Goal: Book appointment/travel/reservation

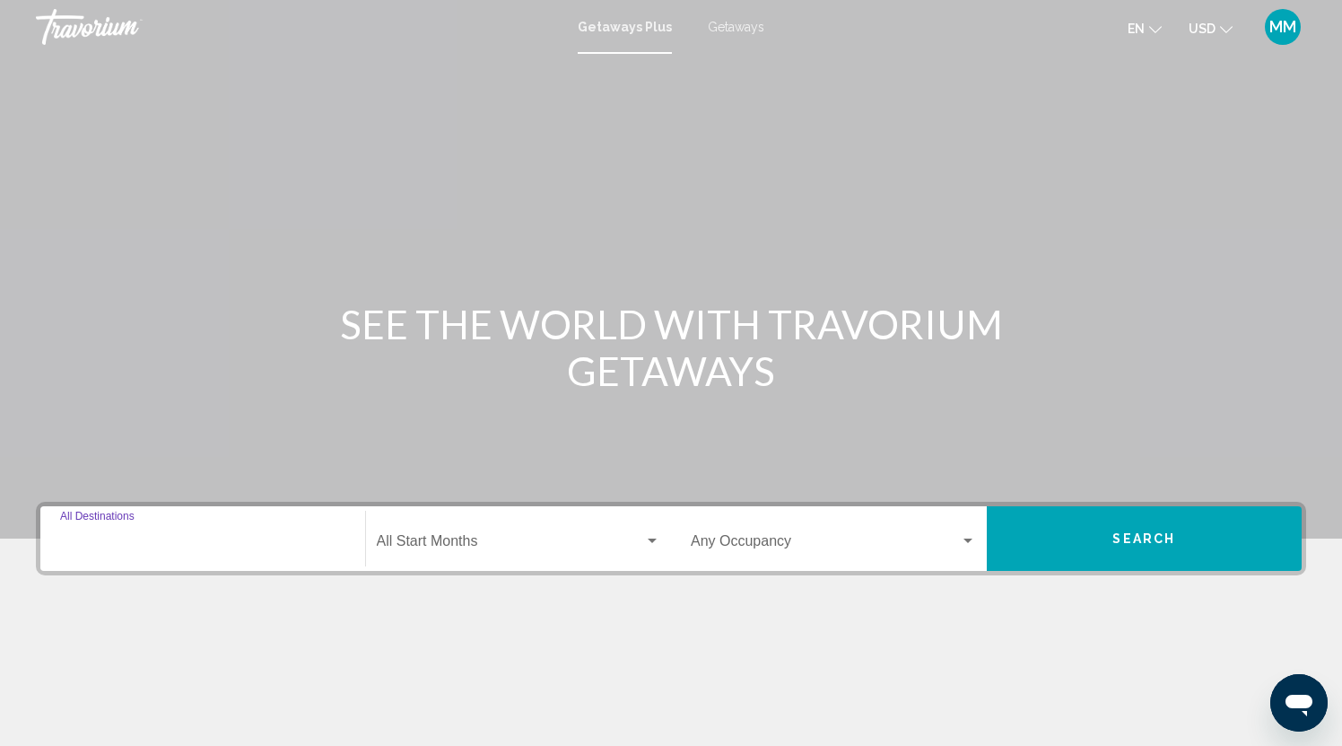
click at [101, 544] on input "Destination All Destinations" at bounding box center [202, 545] width 285 height 16
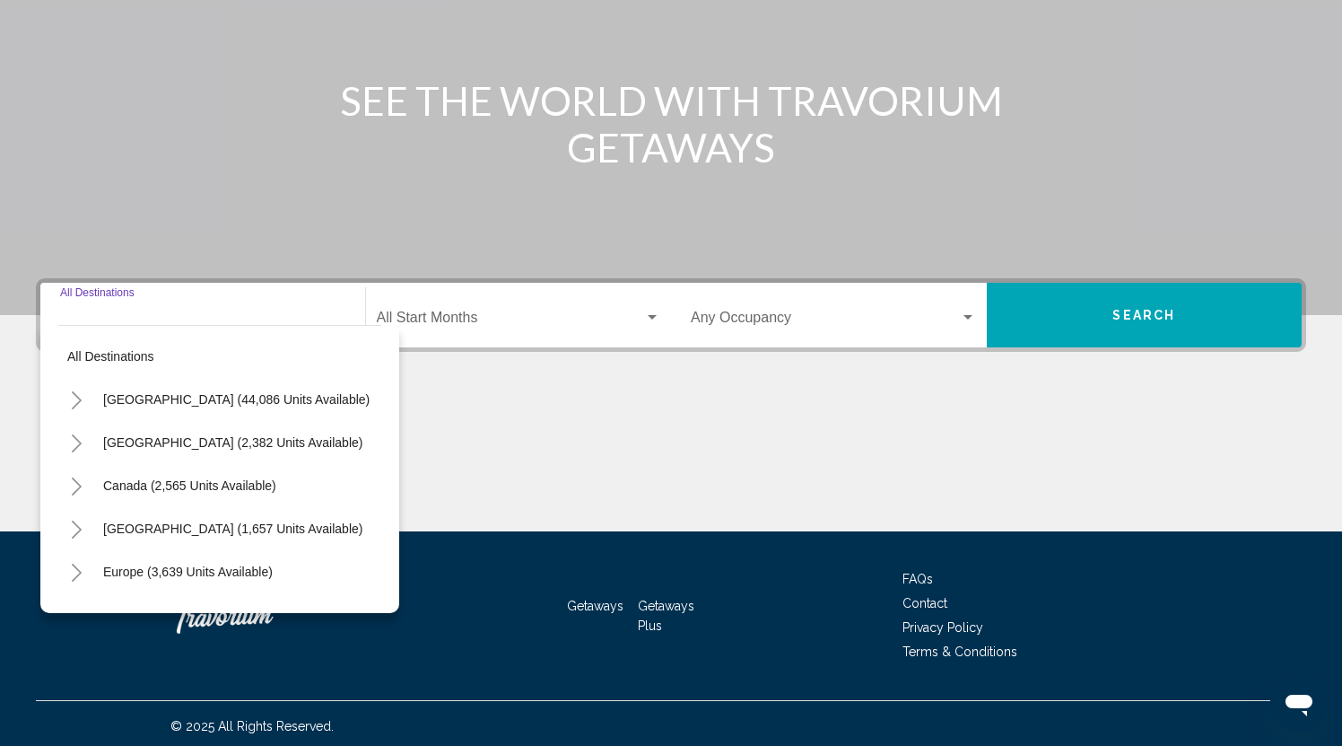
scroll to position [229, 0]
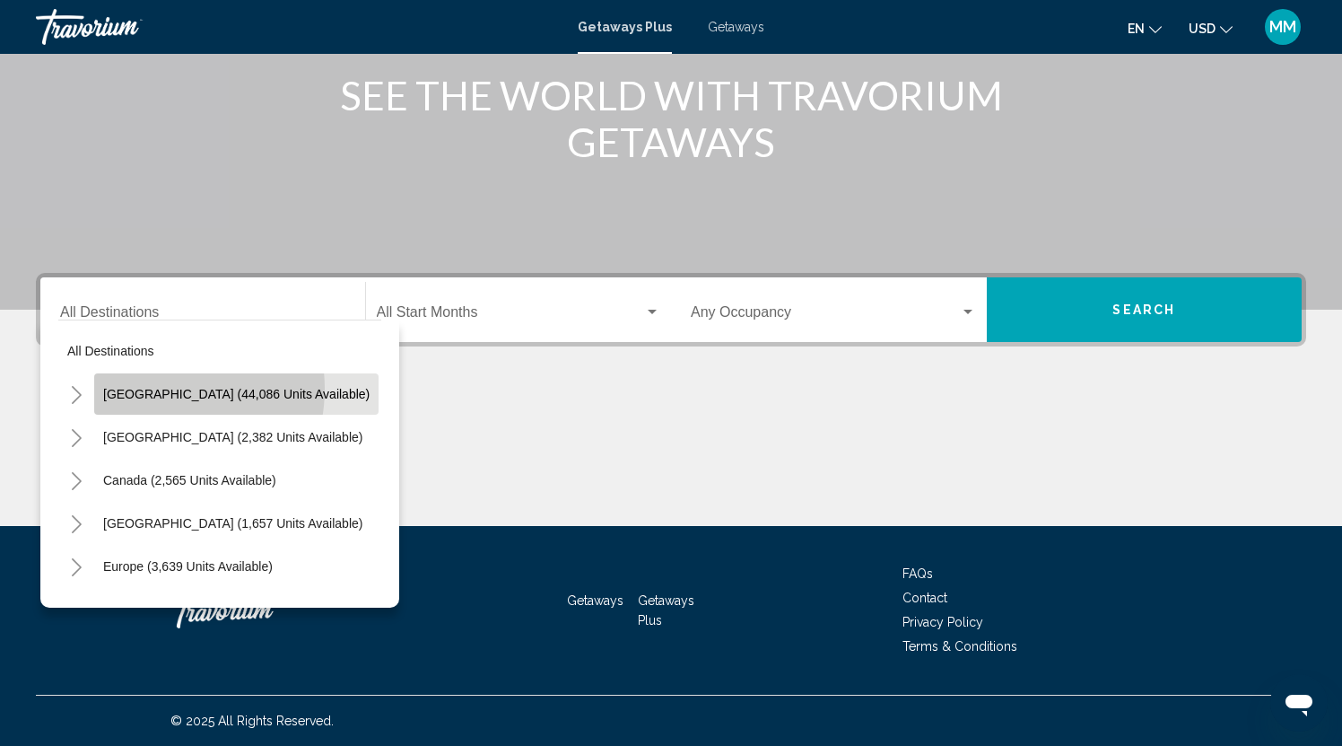
click at [153, 389] on span "[GEOGRAPHIC_DATA] (44,086 units available)" at bounding box center [236, 394] width 267 height 14
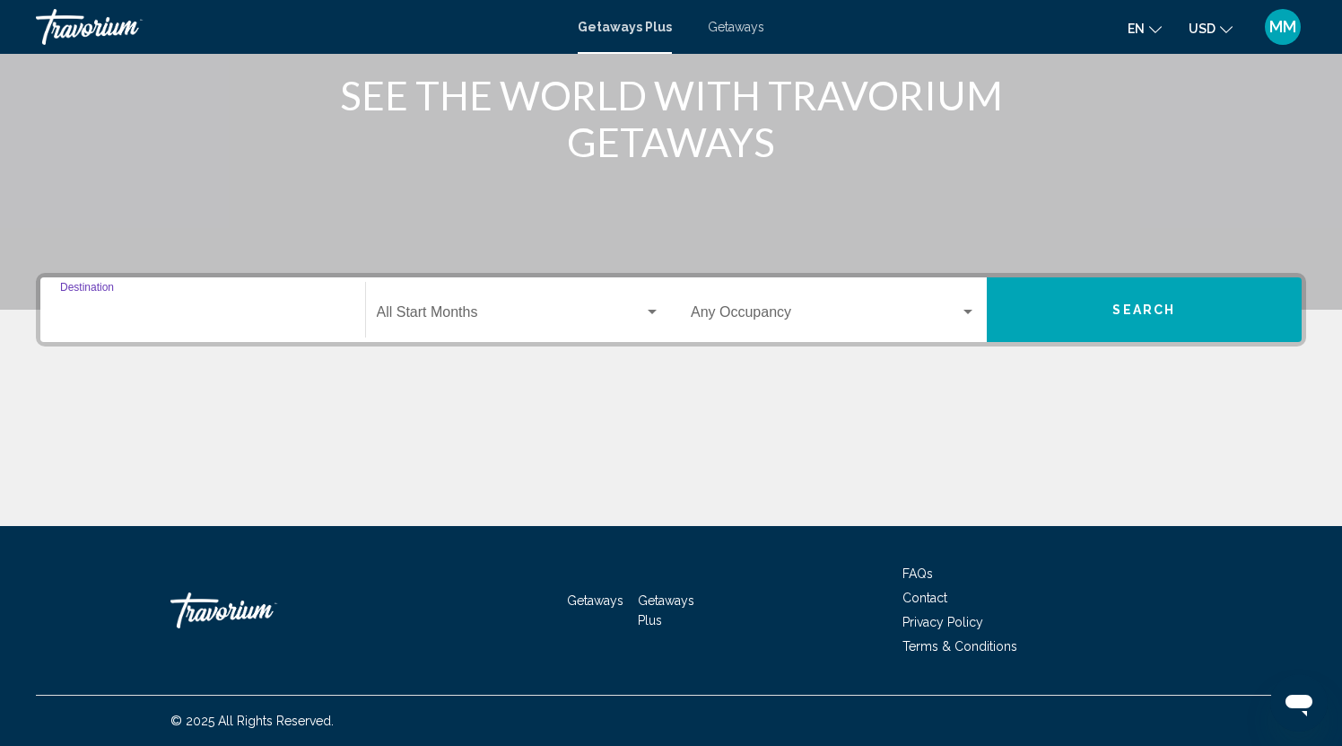
type input "**********"
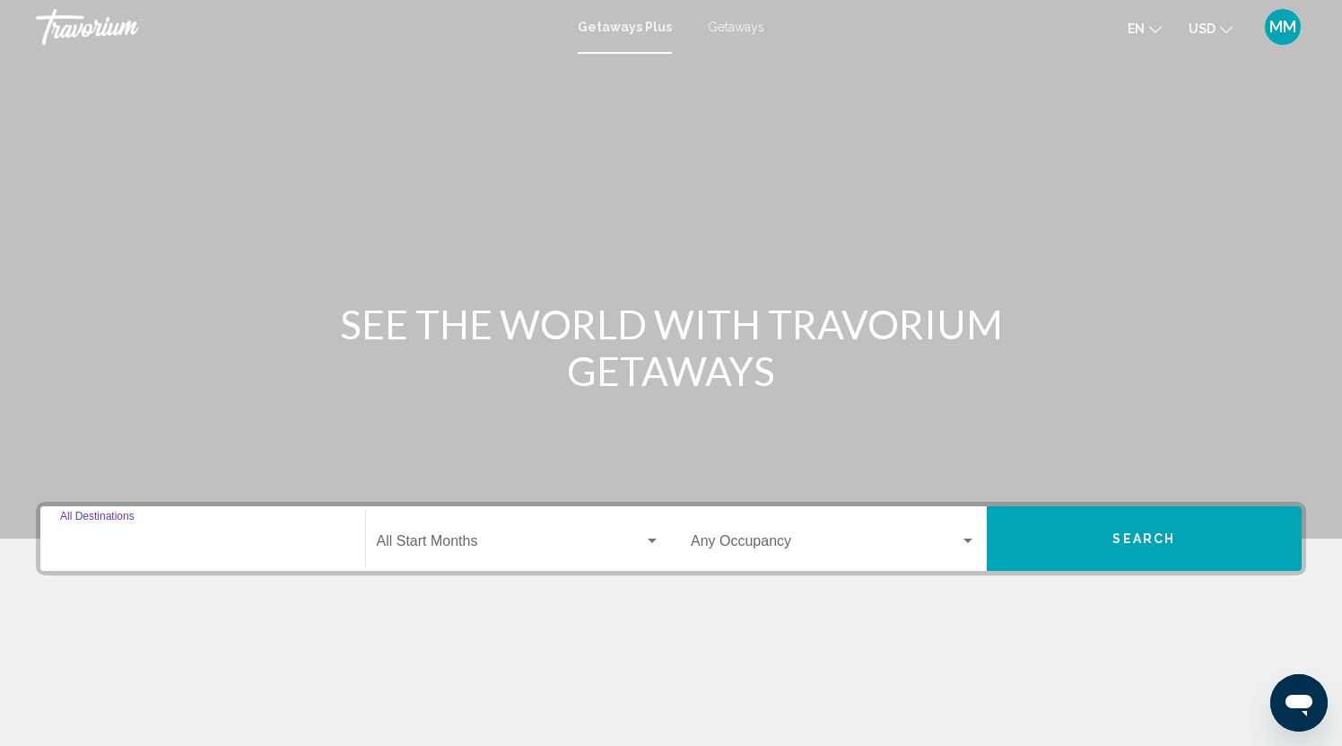
click at [112, 542] on input "Destination All Destinations" at bounding box center [202, 545] width 285 height 16
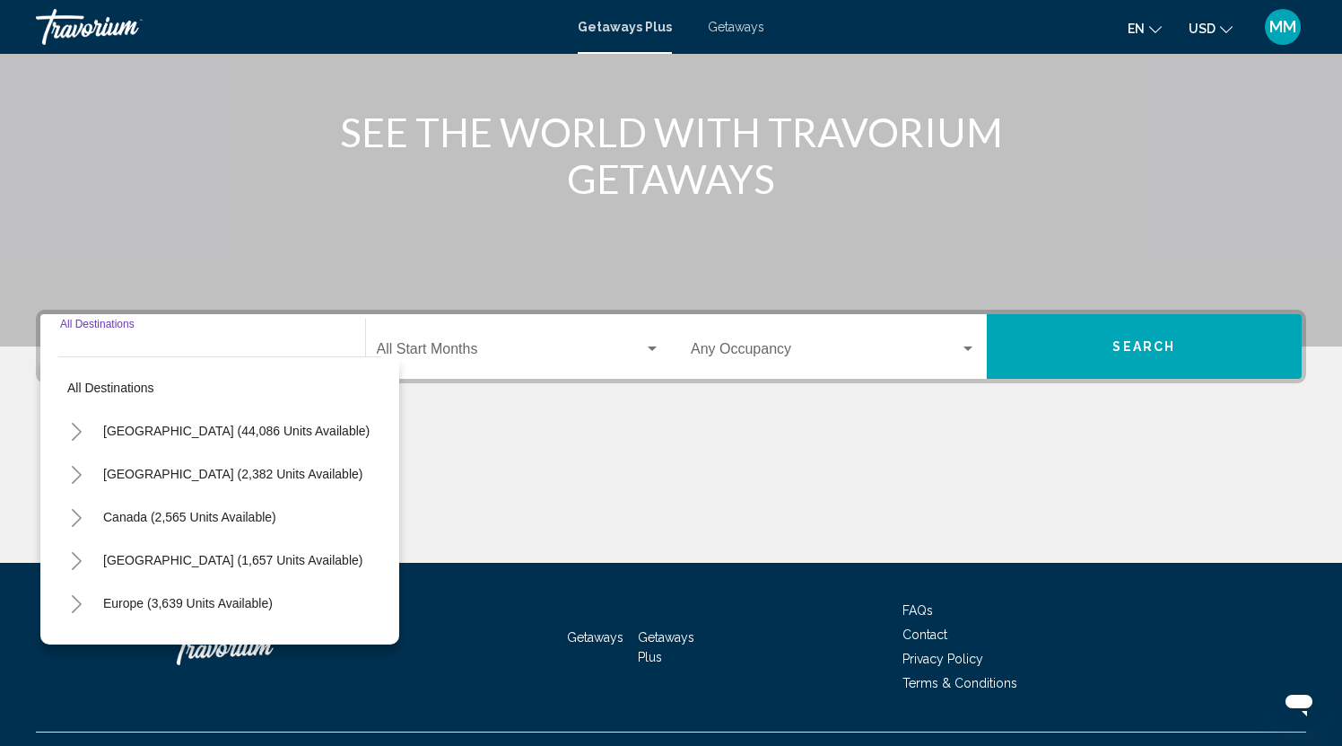
scroll to position [229, 0]
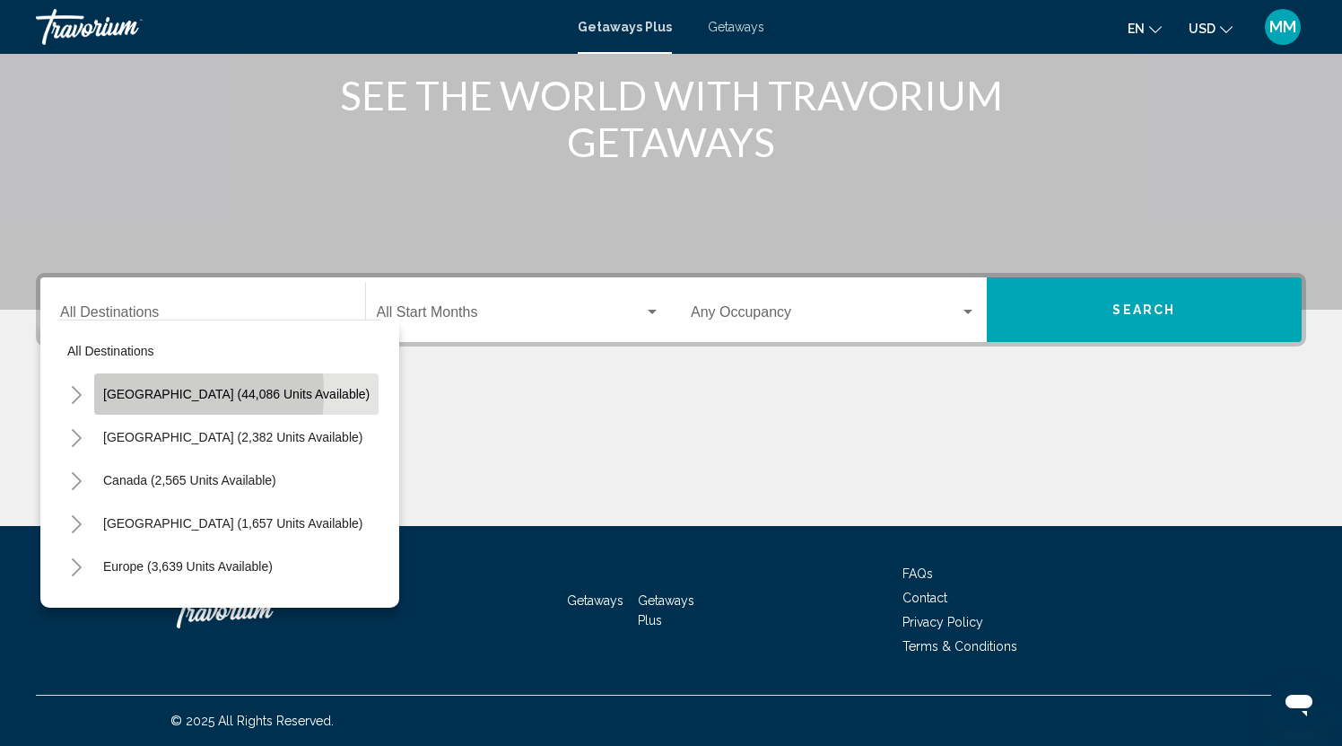
click at [94, 393] on button "[GEOGRAPHIC_DATA] (44,086 units available)" at bounding box center [236, 393] width 284 height 41
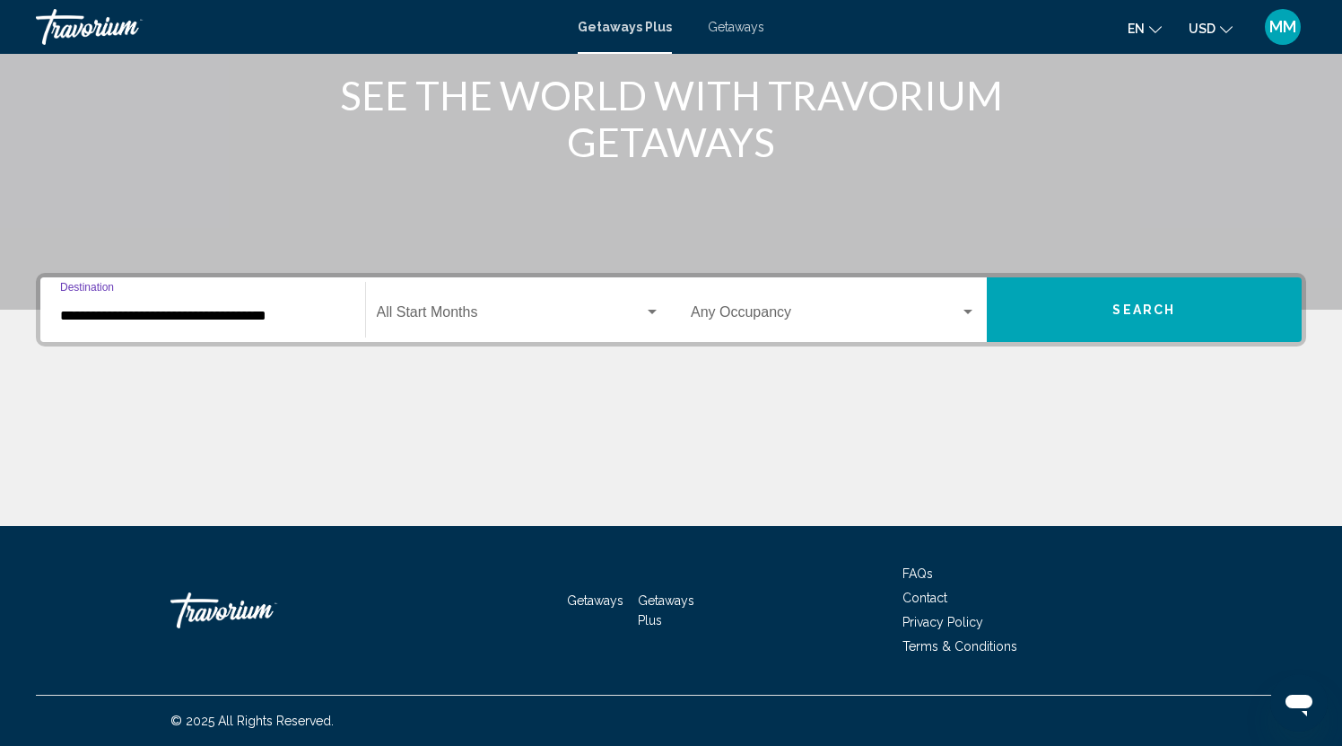
click at [120, 319] on input "**********" at bounding box center [202, 316] width 285 height 16
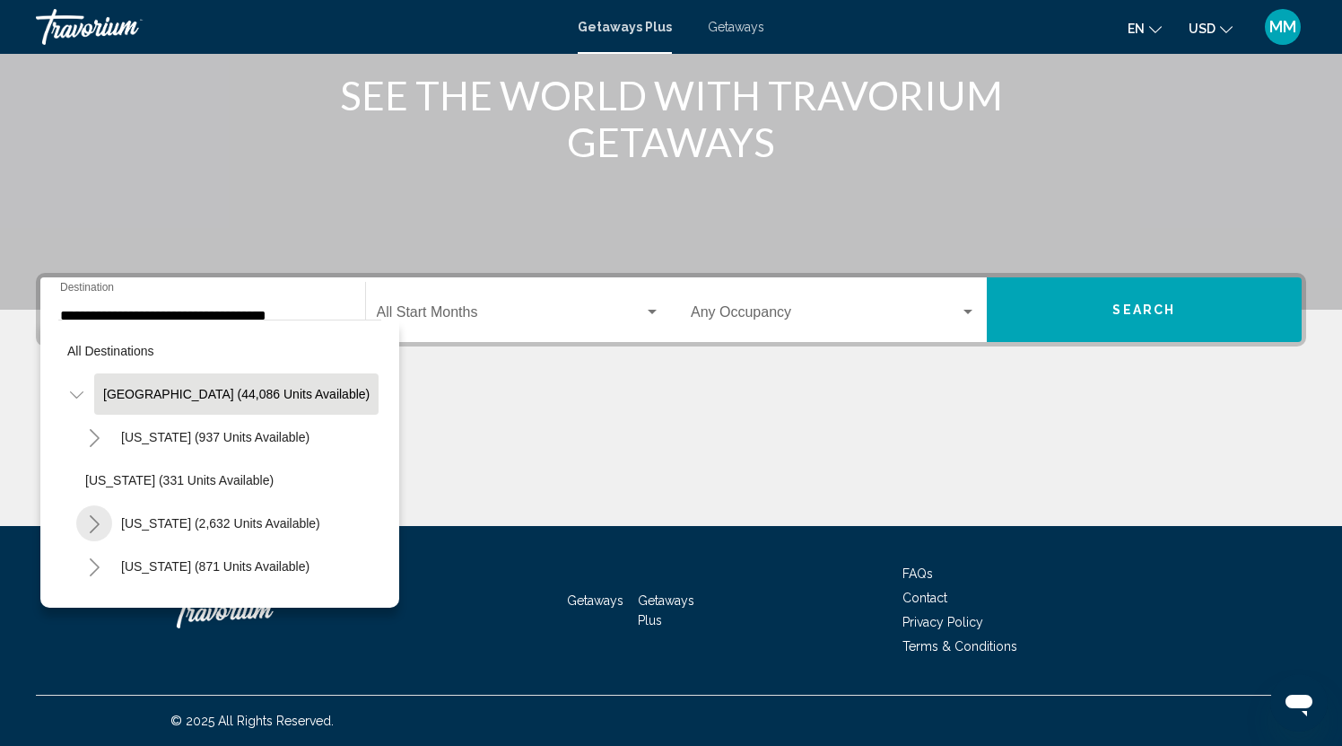
click at [99, 520] on icon "Toggle California (2,632 units available)" at bounding box center [94, 524] width 13 height 18
click at [293, 324] on div "All destinations [GEOGRAPHIC_DATA] (44,086 units available) [US_STATE] (937 uni…" at bounding box center [219, 459] width 323 height 278
click at [293, 313] on input "**********" at bounding box center [202, 316] width 285 height 16
click at [468, 427] on div "Main content" at bounding box center [671, 458] width 1271 height 135
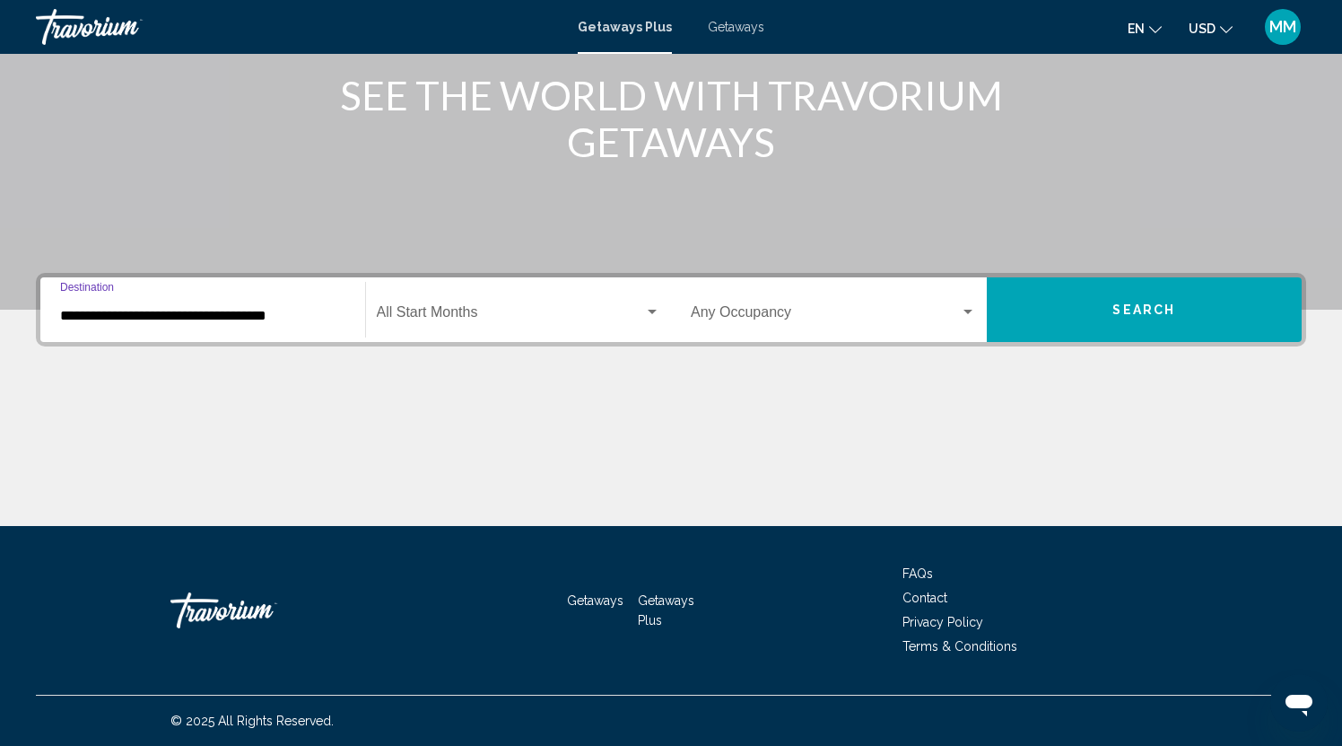
click at [65, 316] on input "**********" at bounding box center [202, 316] width 285 height 16
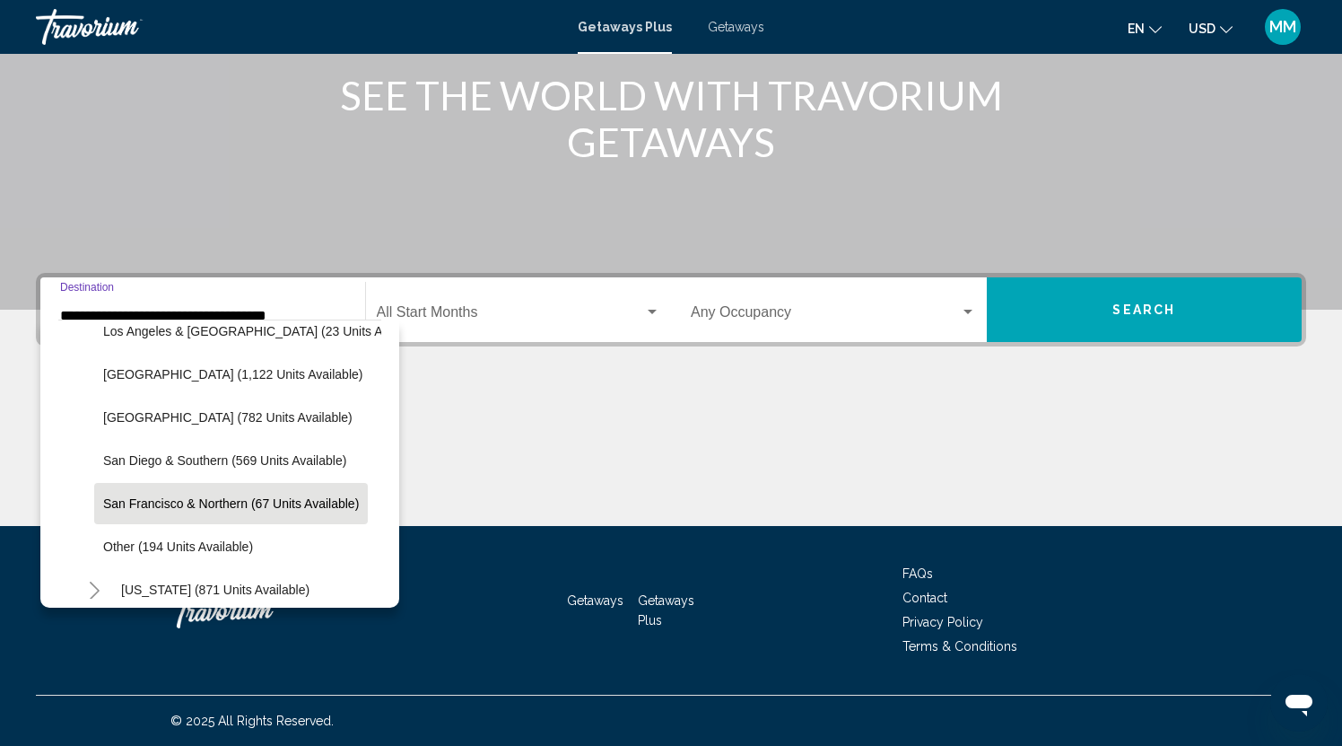
scroll to position [235, 0]
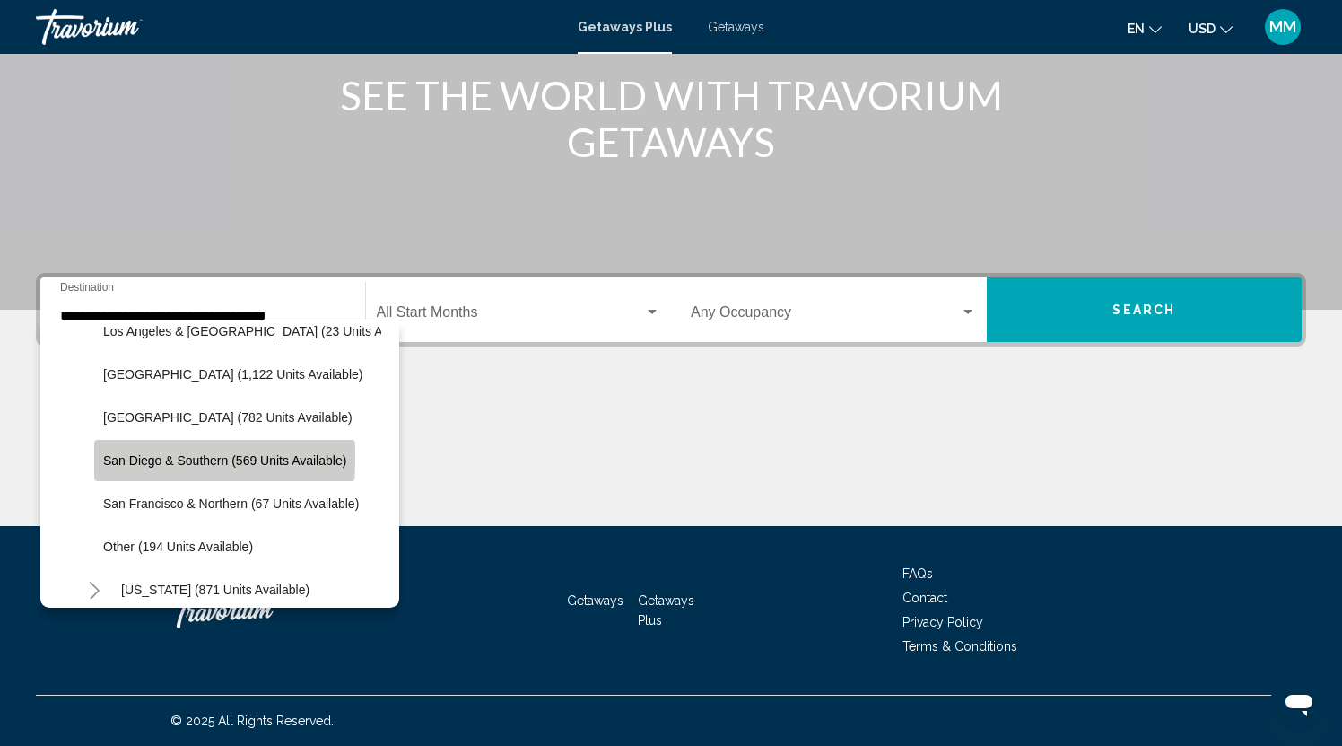
click at [136, 457] on span "San Diego & Southern (569 units available)" at bounding box center [224, 460] width 243 height 14
type input "**********"
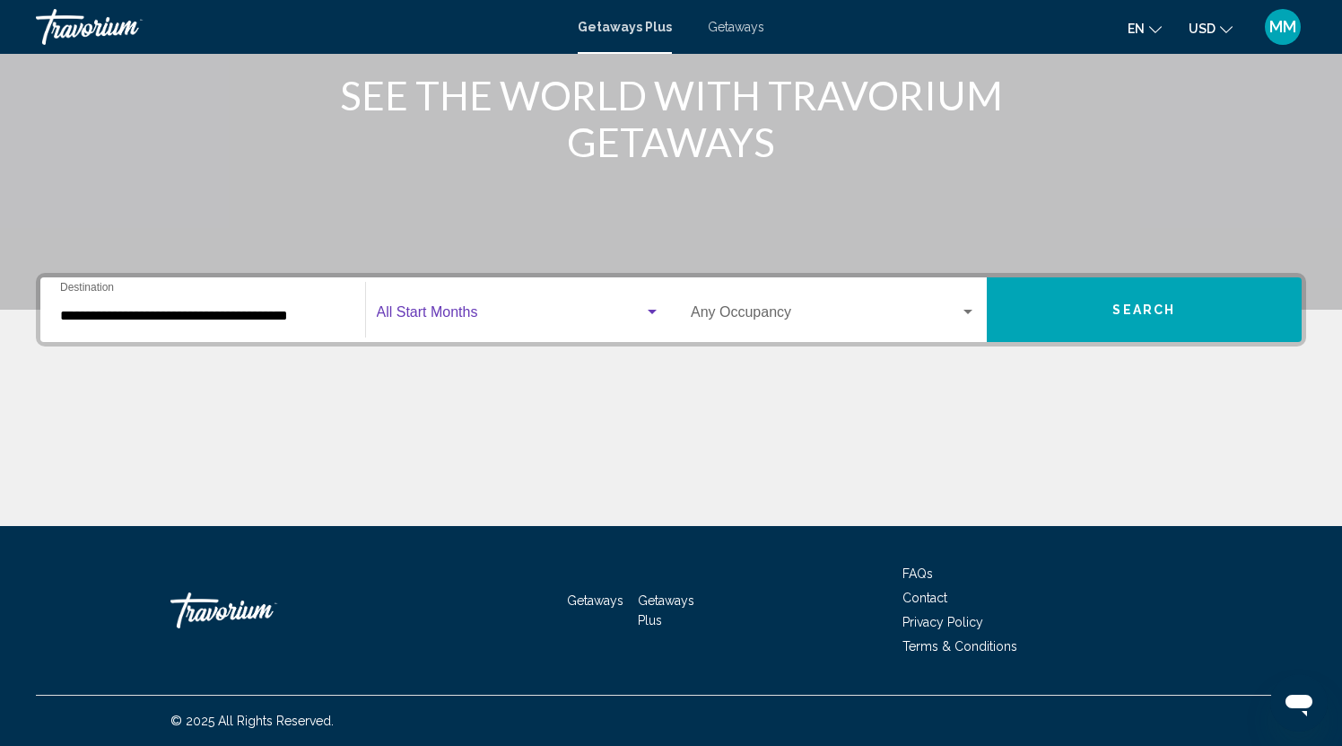
click at [440, 314] on span "Search widget" at bounding box center [511, 316] width 268 height 16
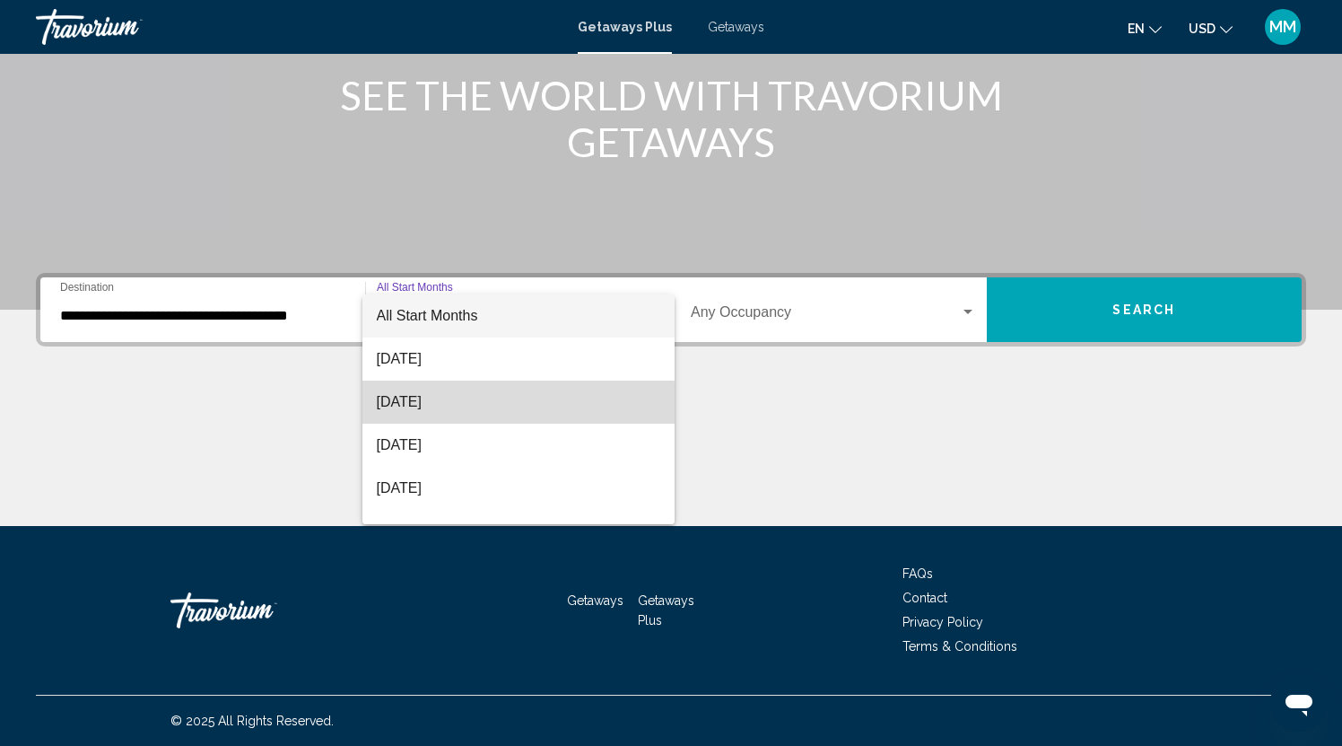
click at [401, 405] on span "[DATE]" at bounding box center [519, 401] width 284 height 43
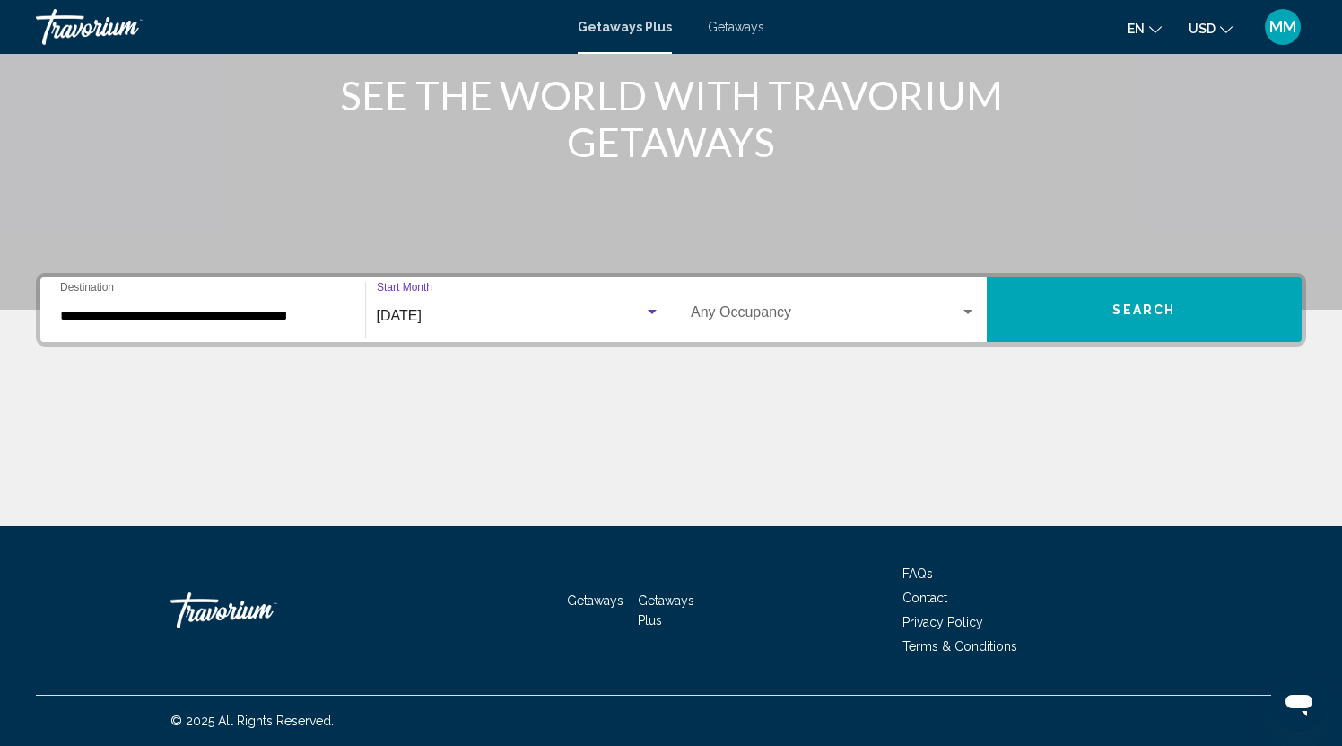
click at [652, 310] on div "Search widget" at bounding box center [652, 312] width 9 height 4
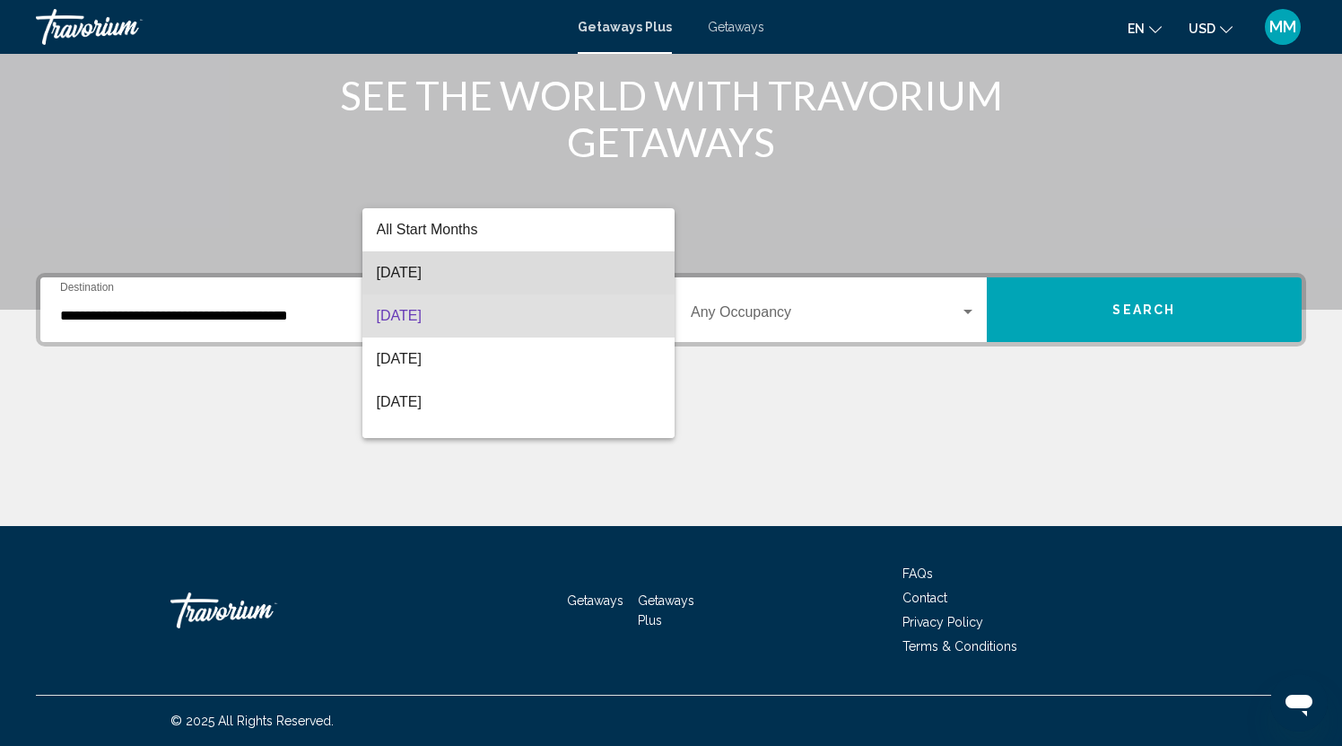
click at [445, 268] on span "[DATE]" at bounding box center [519, 272] width 284 height 43
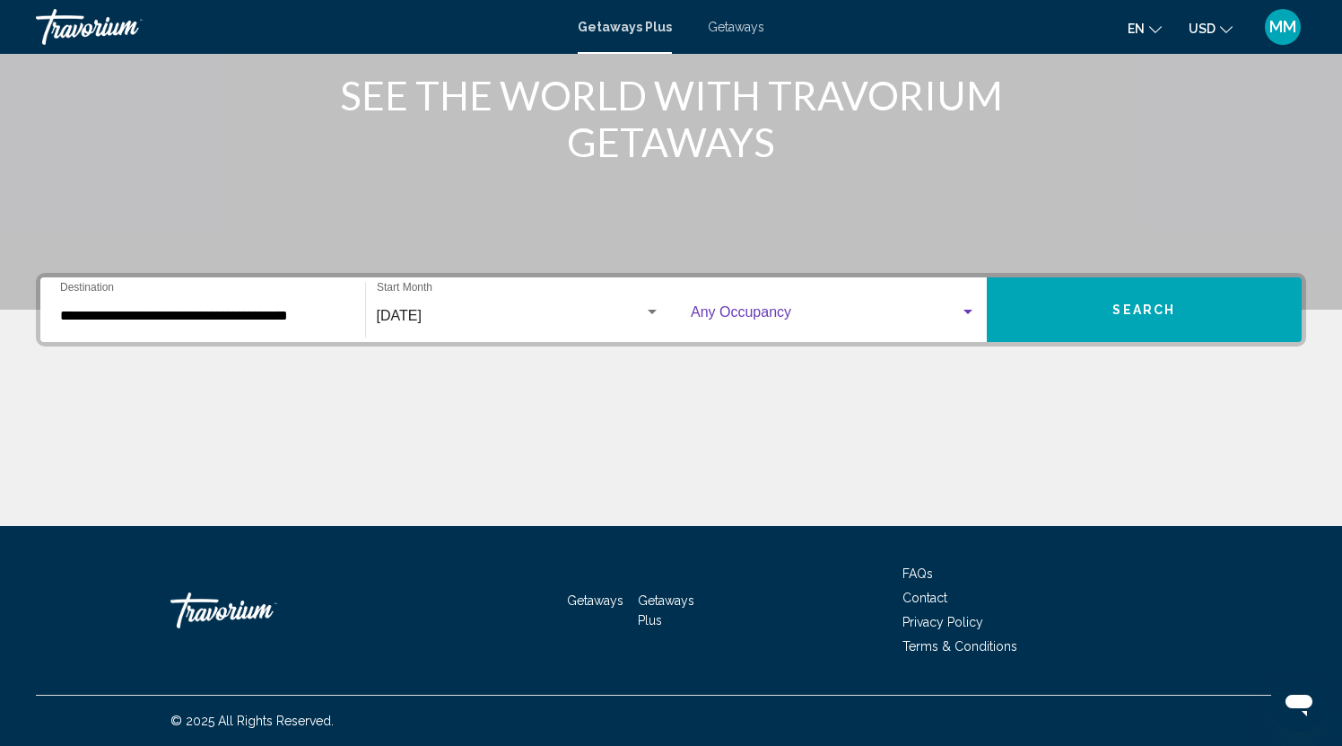
click at [972, 308] on div "Search widget" at bounding box center [968, 312] width 16 height 14
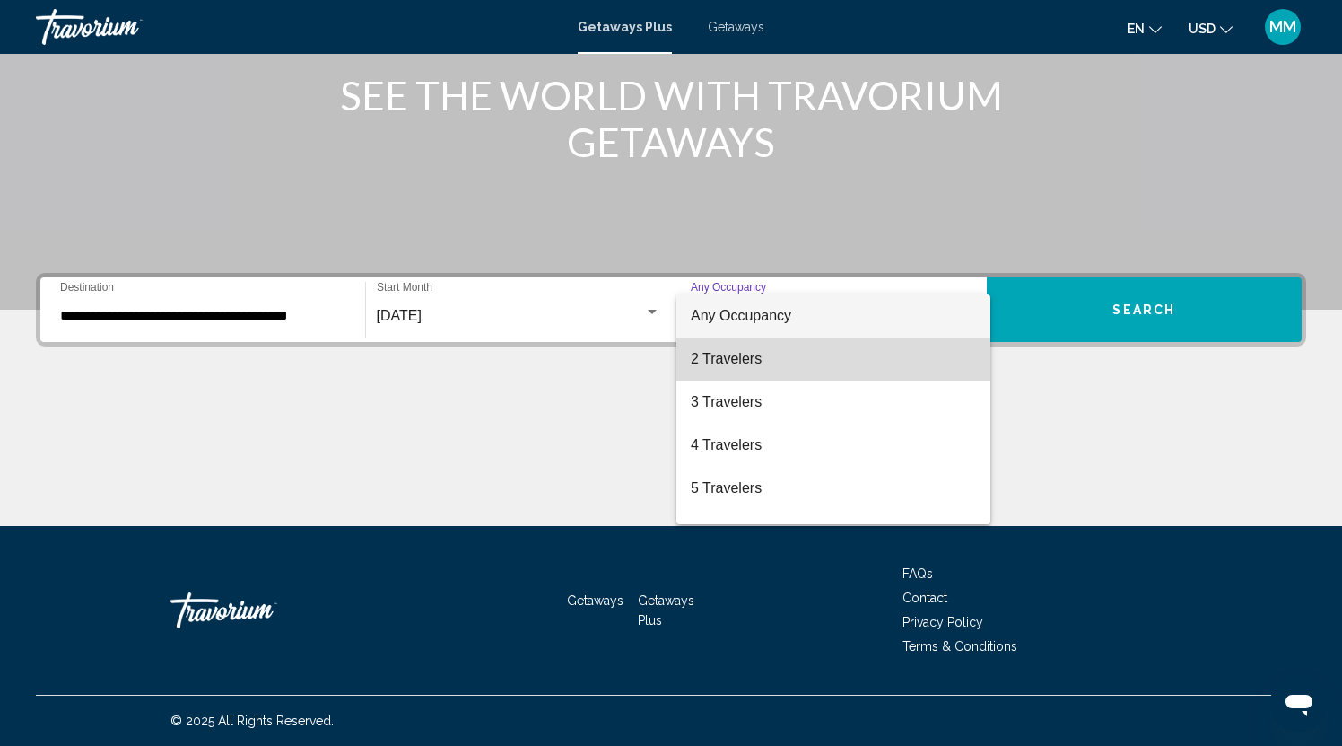
click at [725, 361] on span "2 Travelers" at bounding box center [833, 358] width 285 height 43
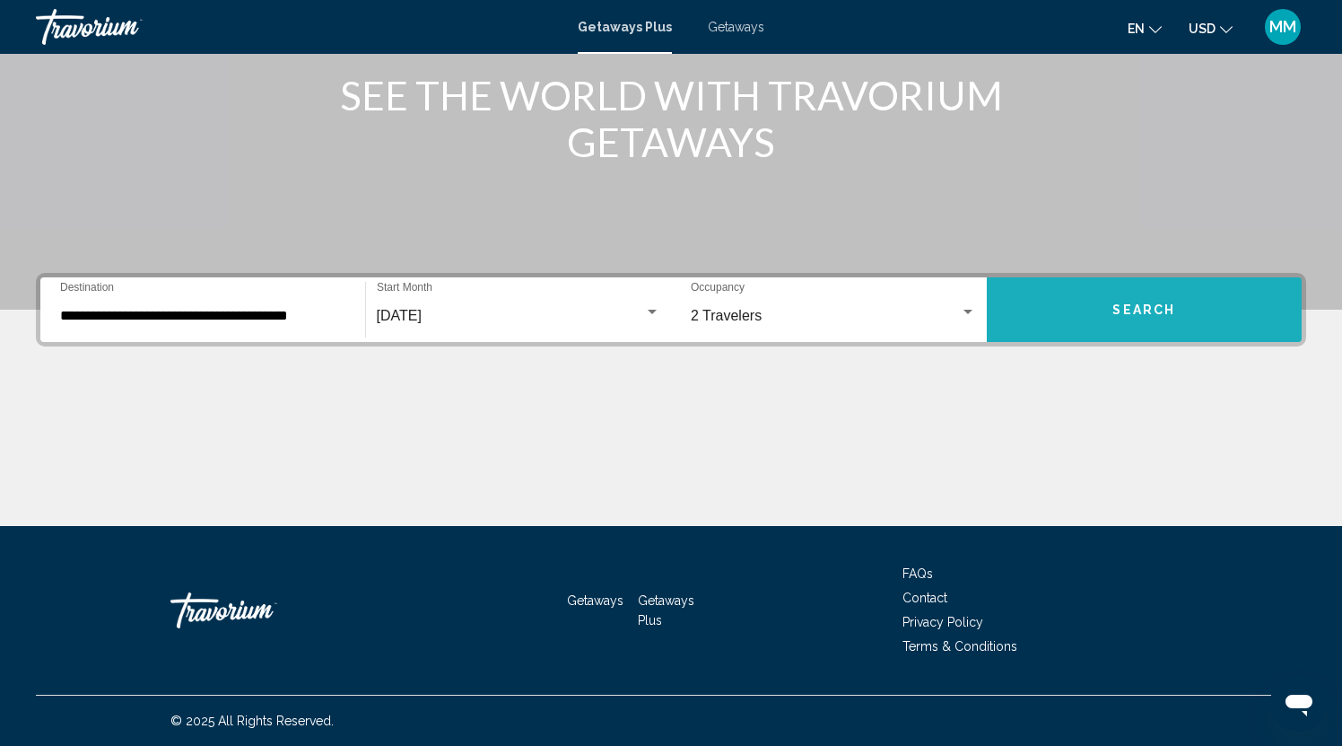
click at [1137, 306] on span "Search" at bounding box center [1144, 310] width 63 height 14
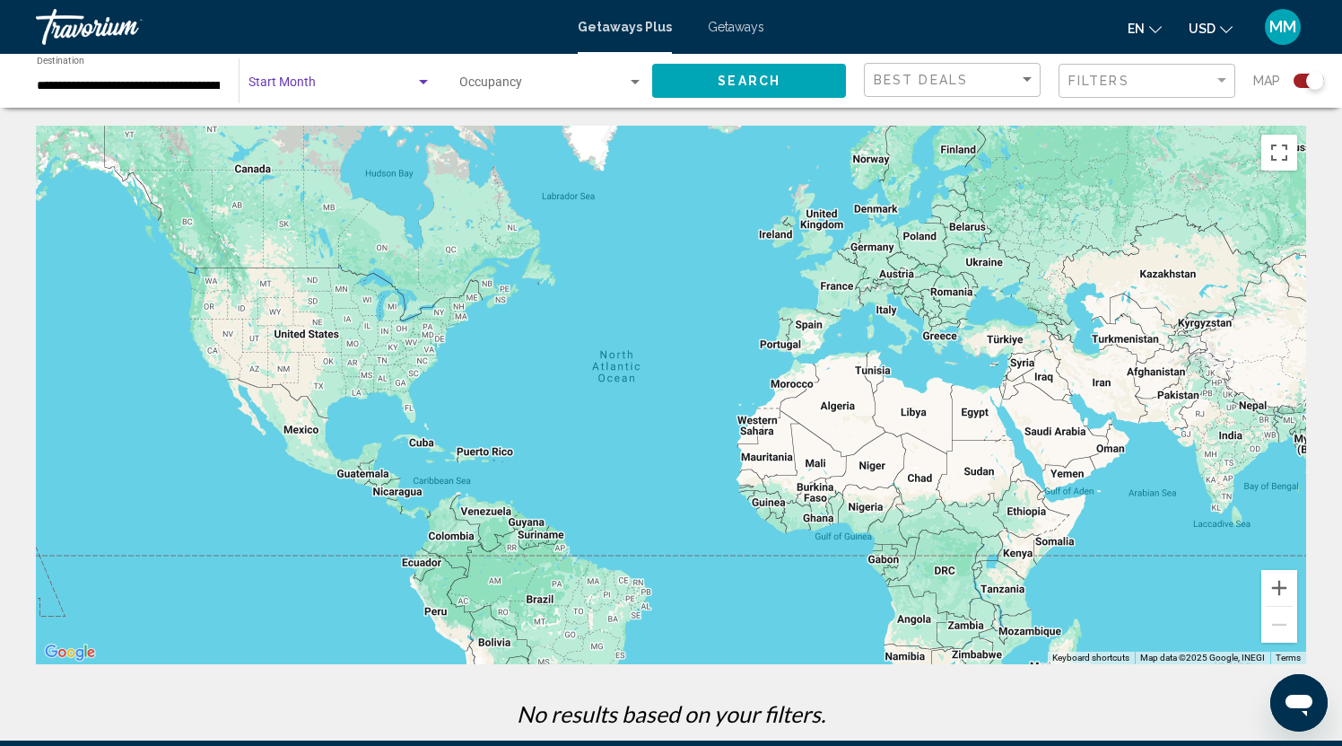
click at [425, 82] on div "Search widget" at bounding box center [423, 82] width 9 height 4
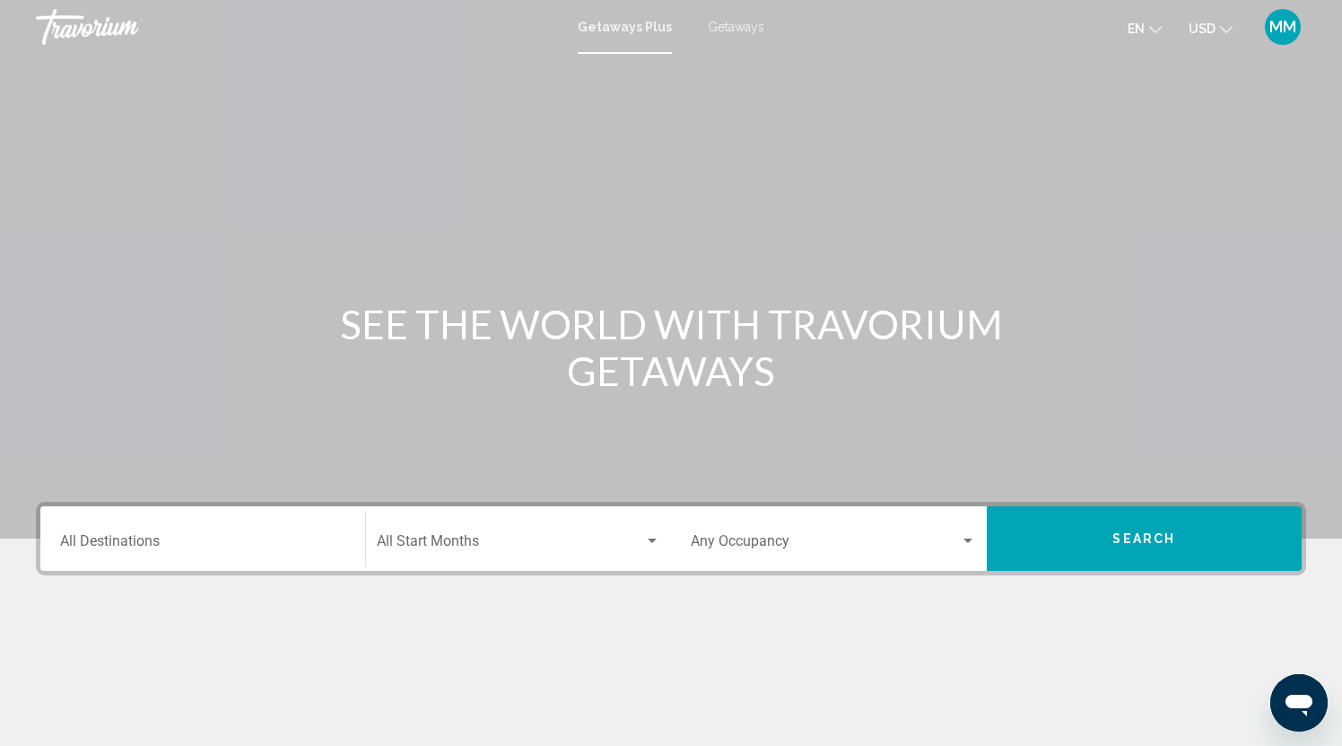
click at [126, 540] on input "Destination All Destinations" at bounding box center [202, 545] width 285 height 16
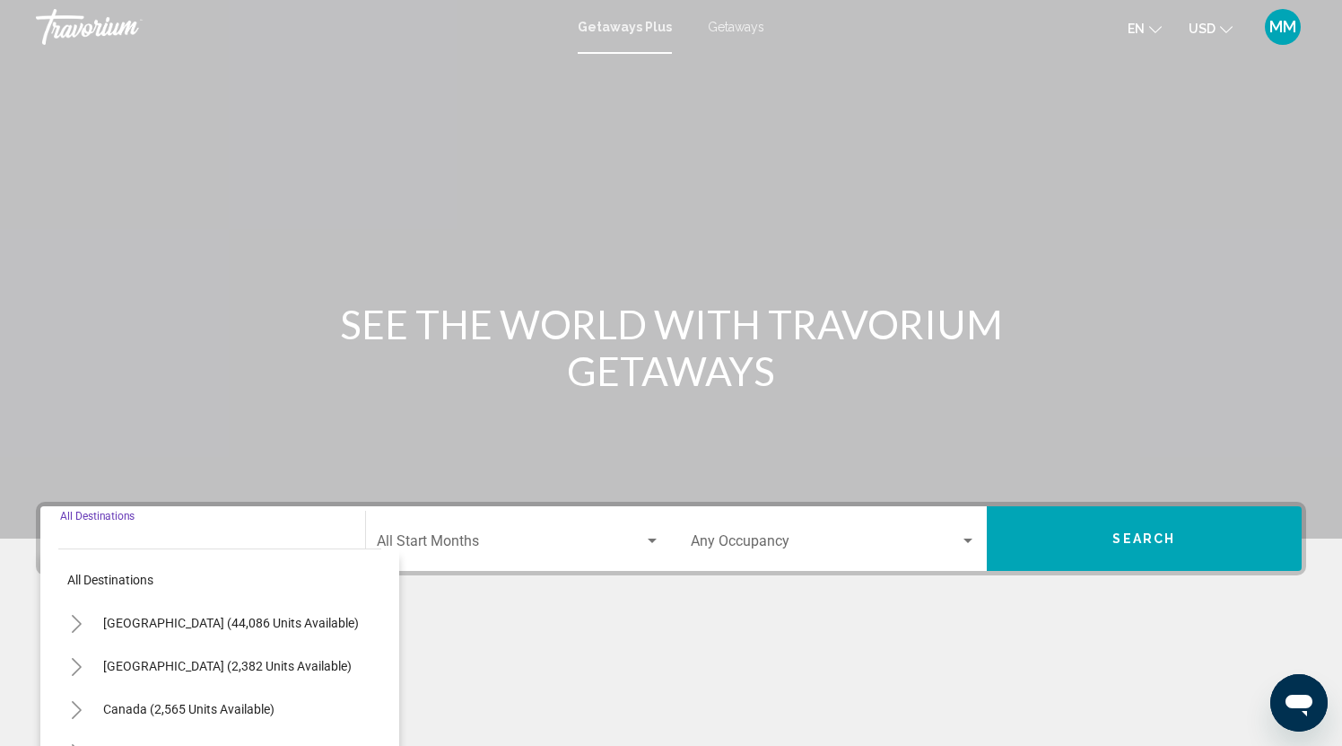
scroll to position [229, 0]
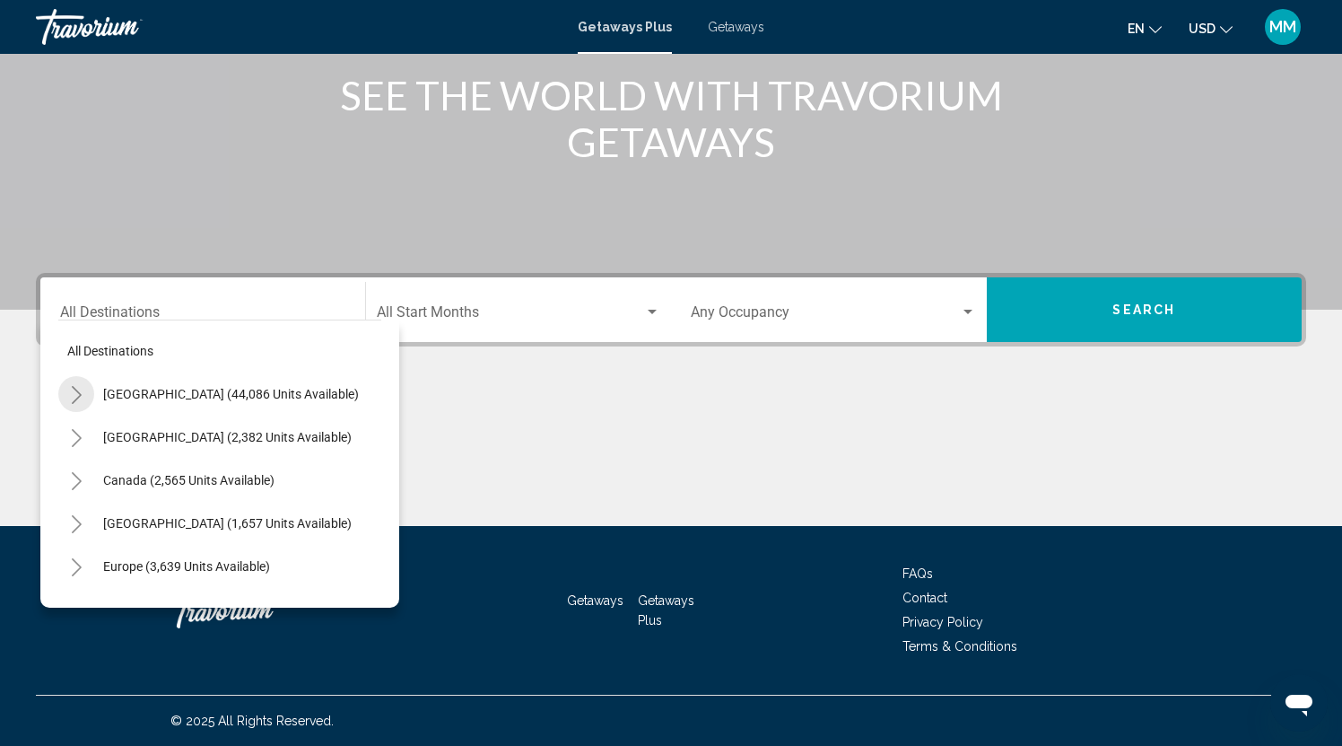
click at [85, 392] on button "Toggle United States (44,086 units available)" at bounding box center [76, 394] width 36 height 36
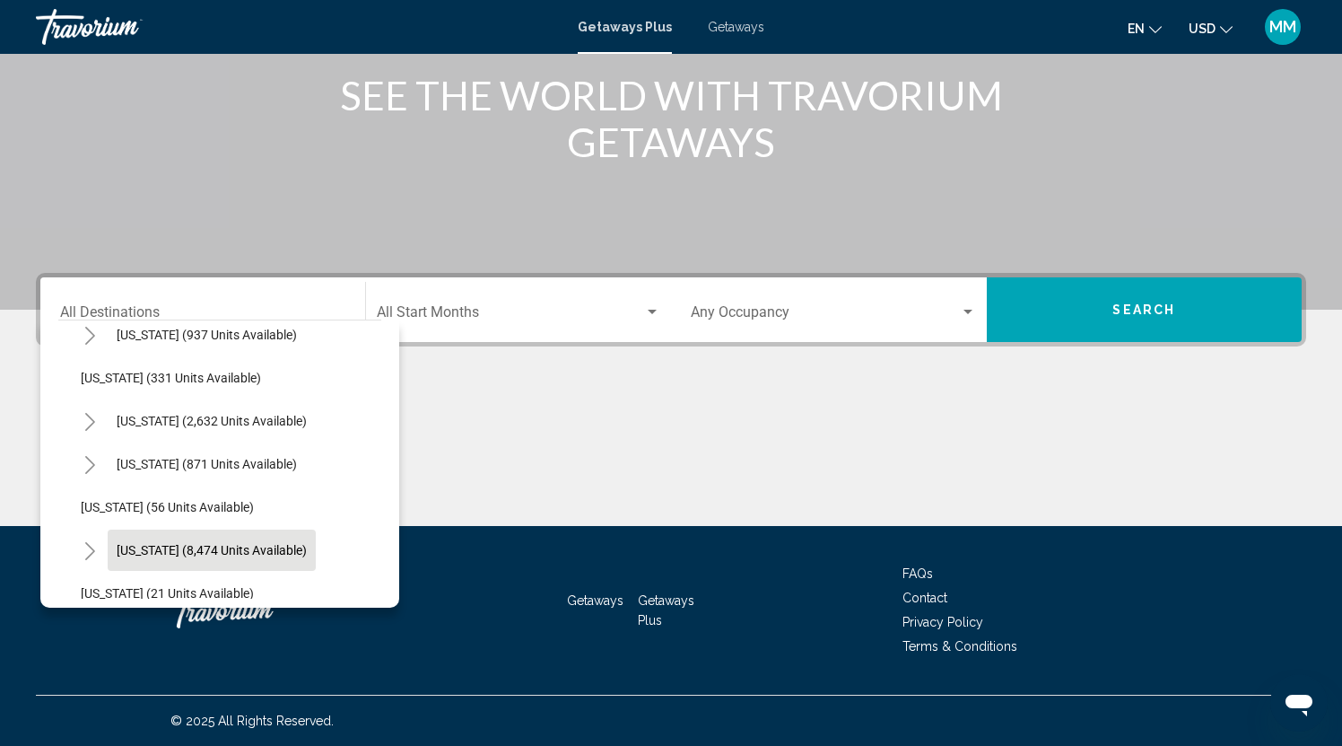
scroll to position [99, 5]
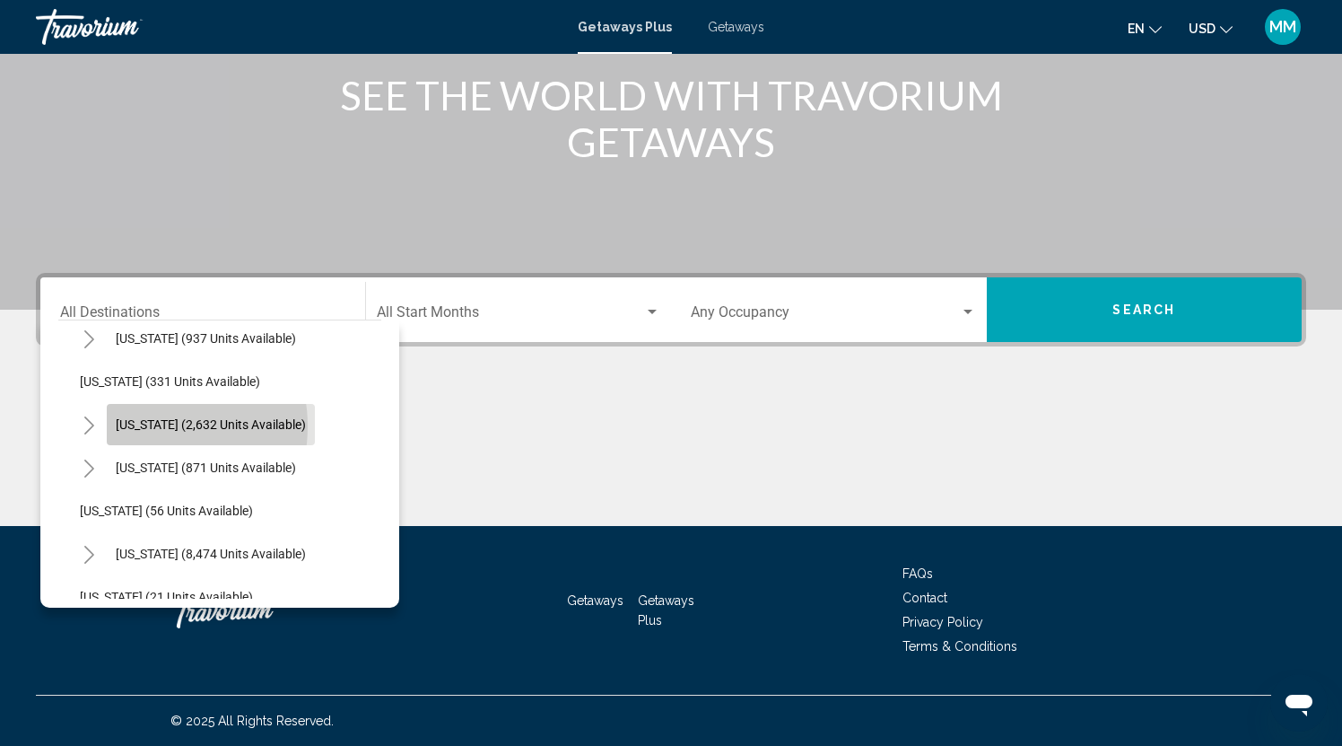
click at [139, 426] on span "[US_STATE] (2,632 units available)" at bounding box center [211, 424] width 190 height 14
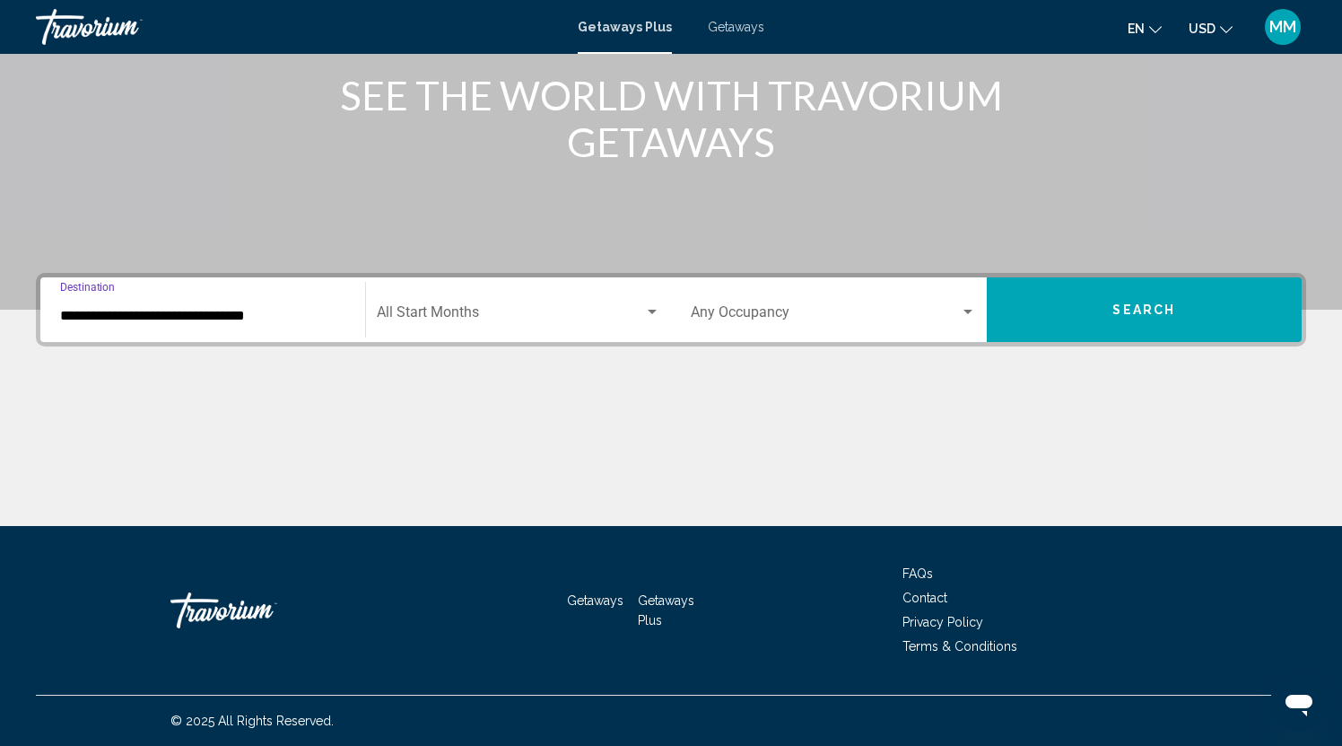
click at [110, 322] on input "**********" at bounding box center [202, 316] width 285 height 16
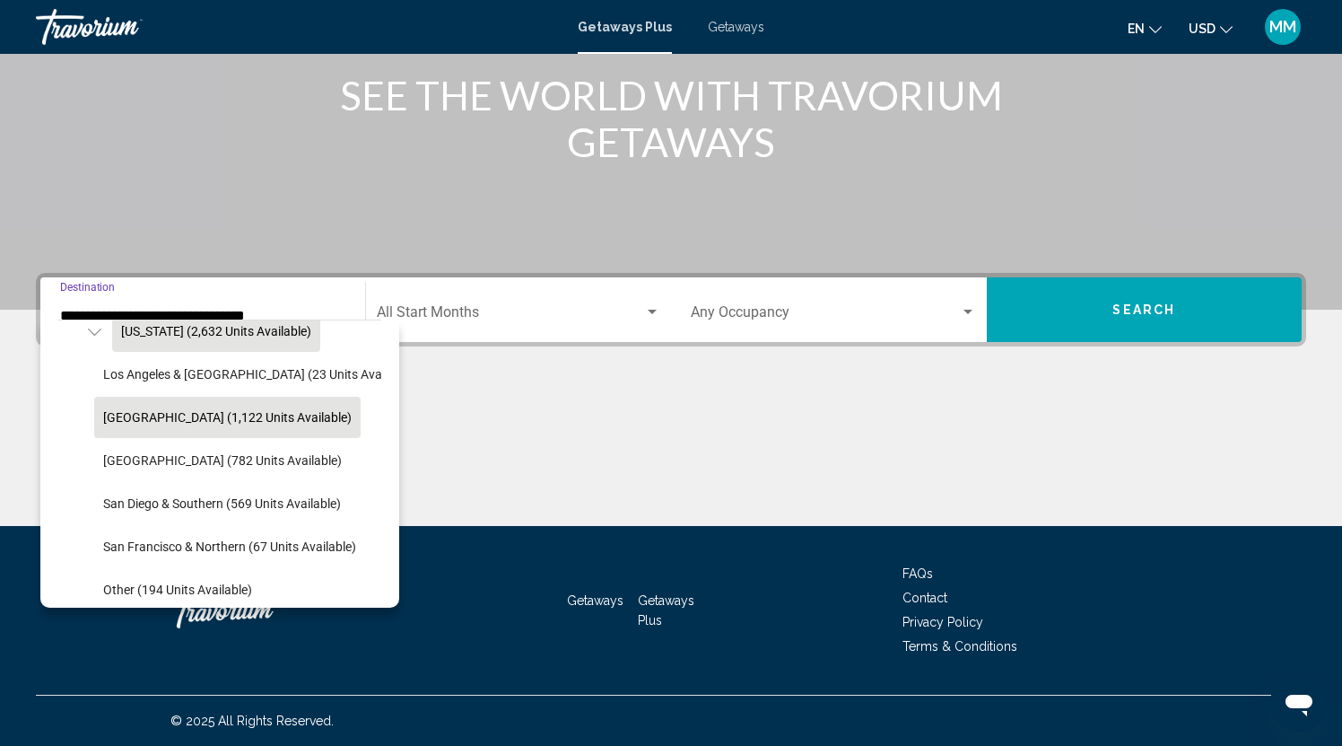
scroll to position [201, 0]
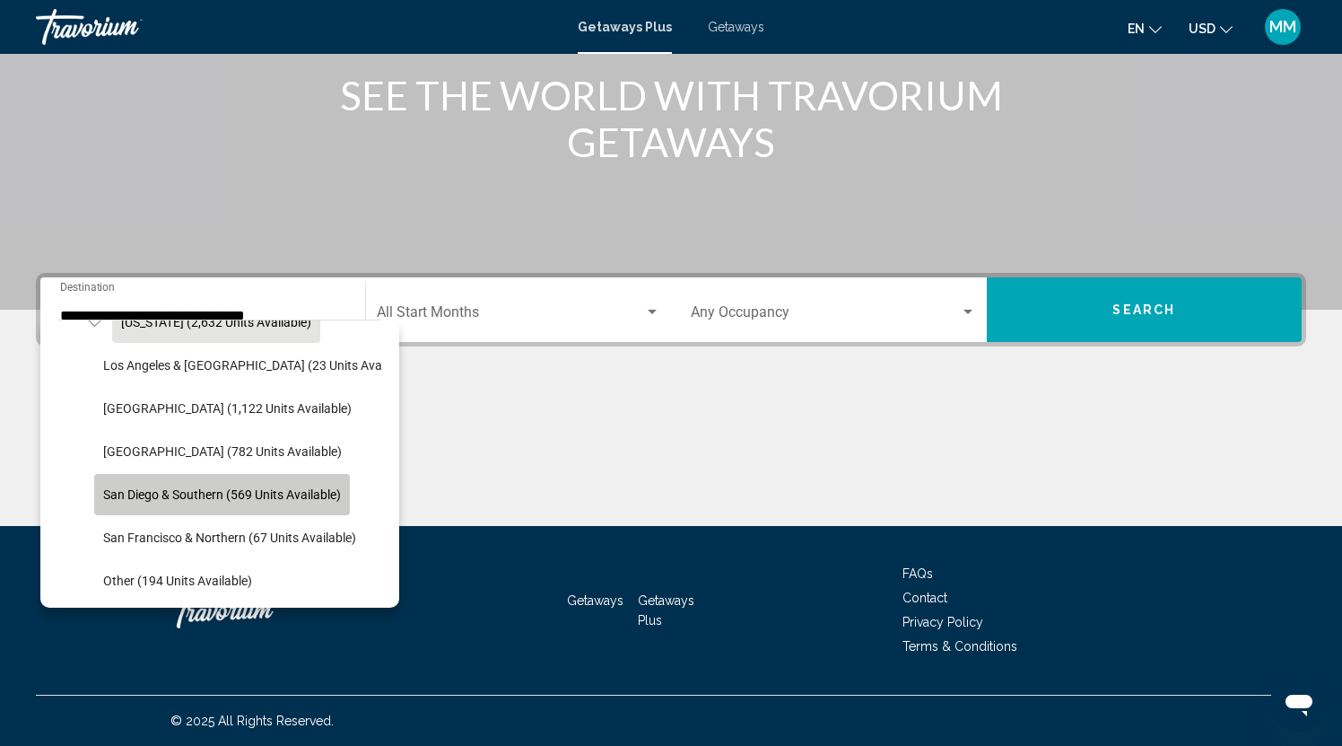
click at [171, 492] on span "San Diego & Southern (569 units available)" at bounding box center [222, 494] width 238 height 14
type input "**********"
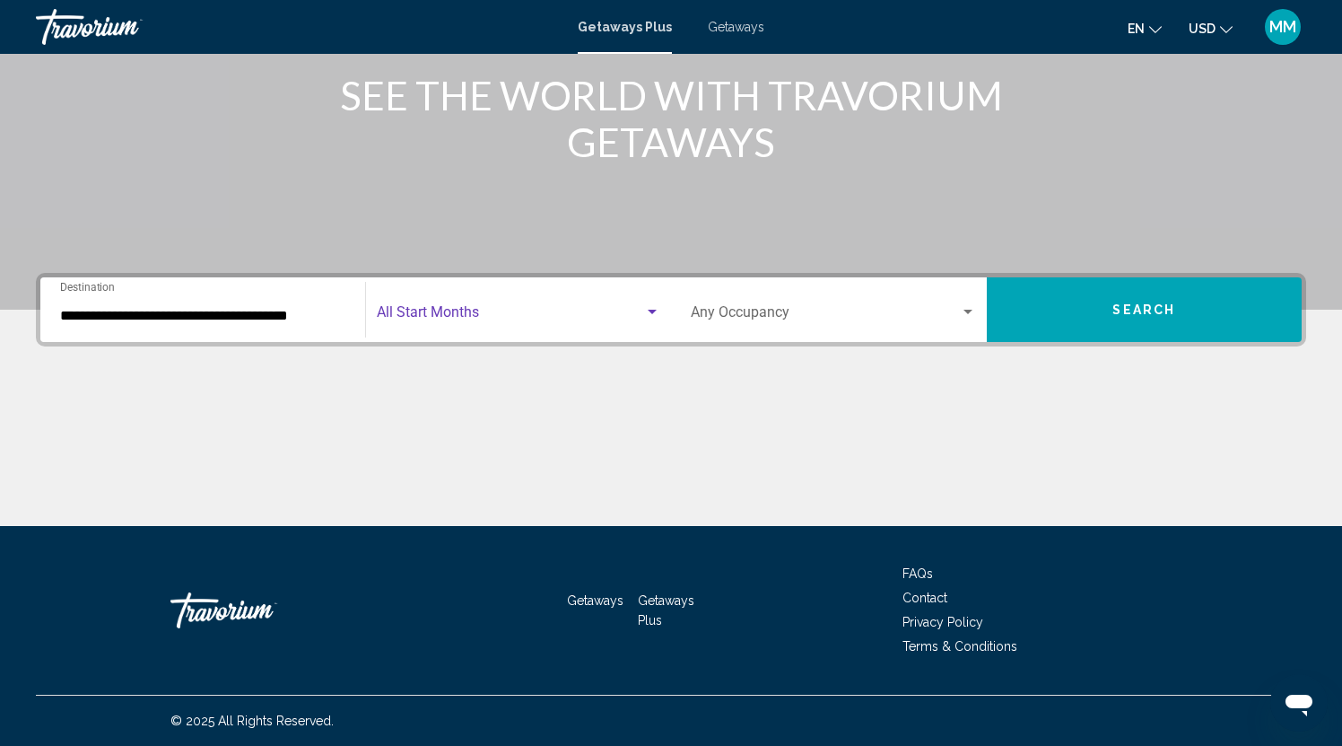
click at [653, 307] on div "Search widget" at bounding box center [652, 312] width 16 height 14
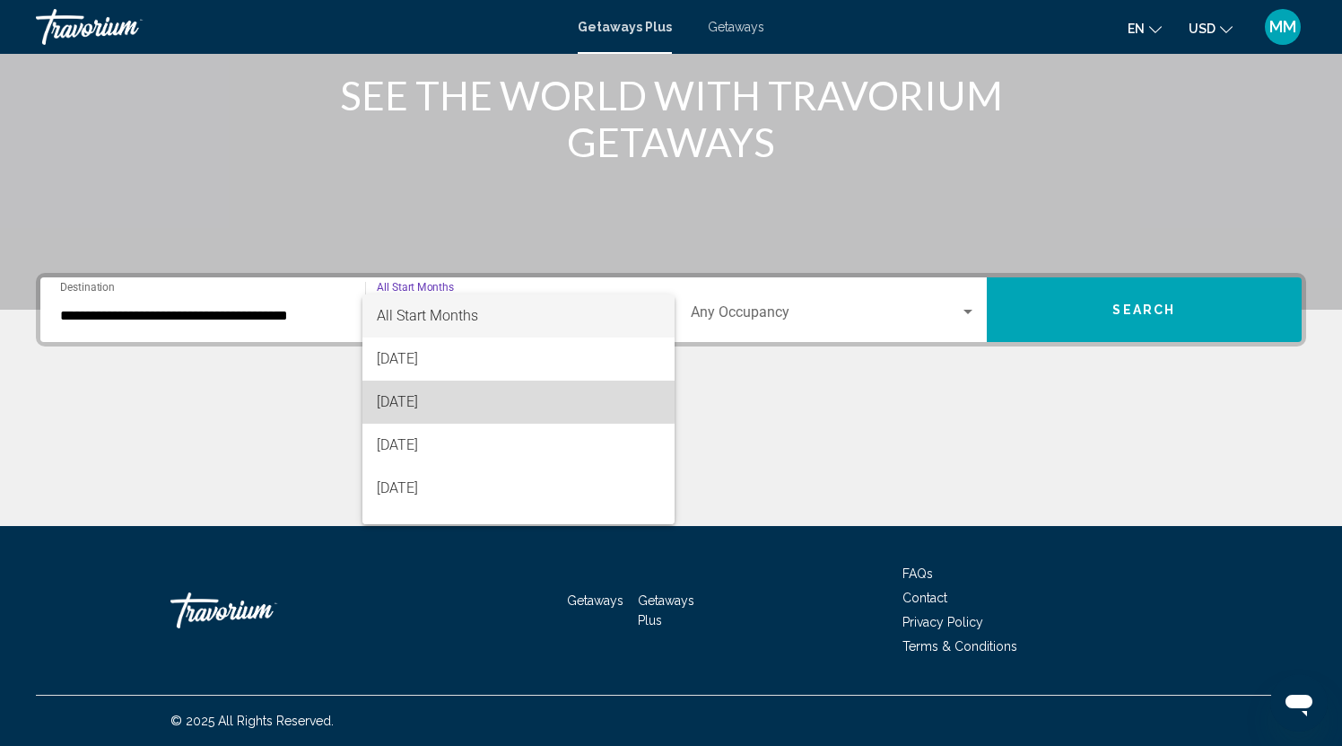
click at [437, 399] on span "[DATE]" at bounding box center [519, 401] width 284 height 43
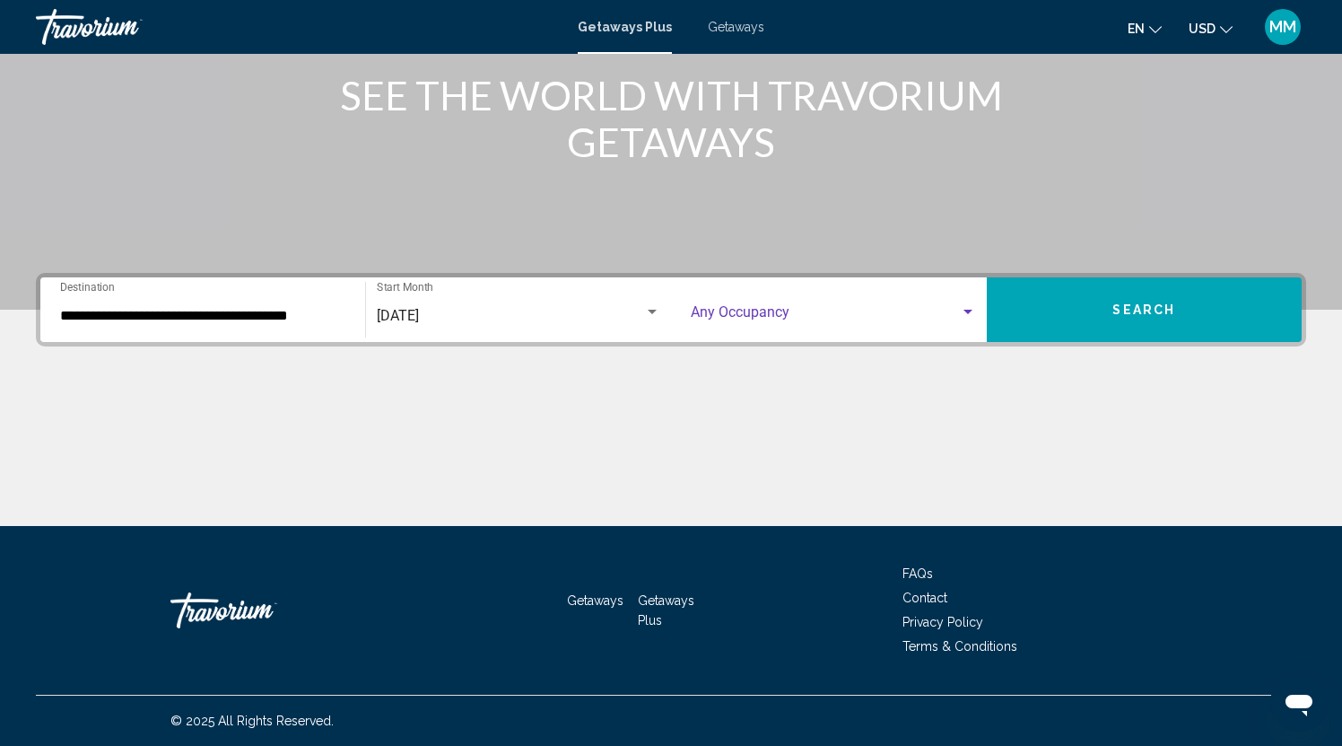
click at [964, 310] on div "Search widget" at bounding box center [968, 312] width 9 height 4
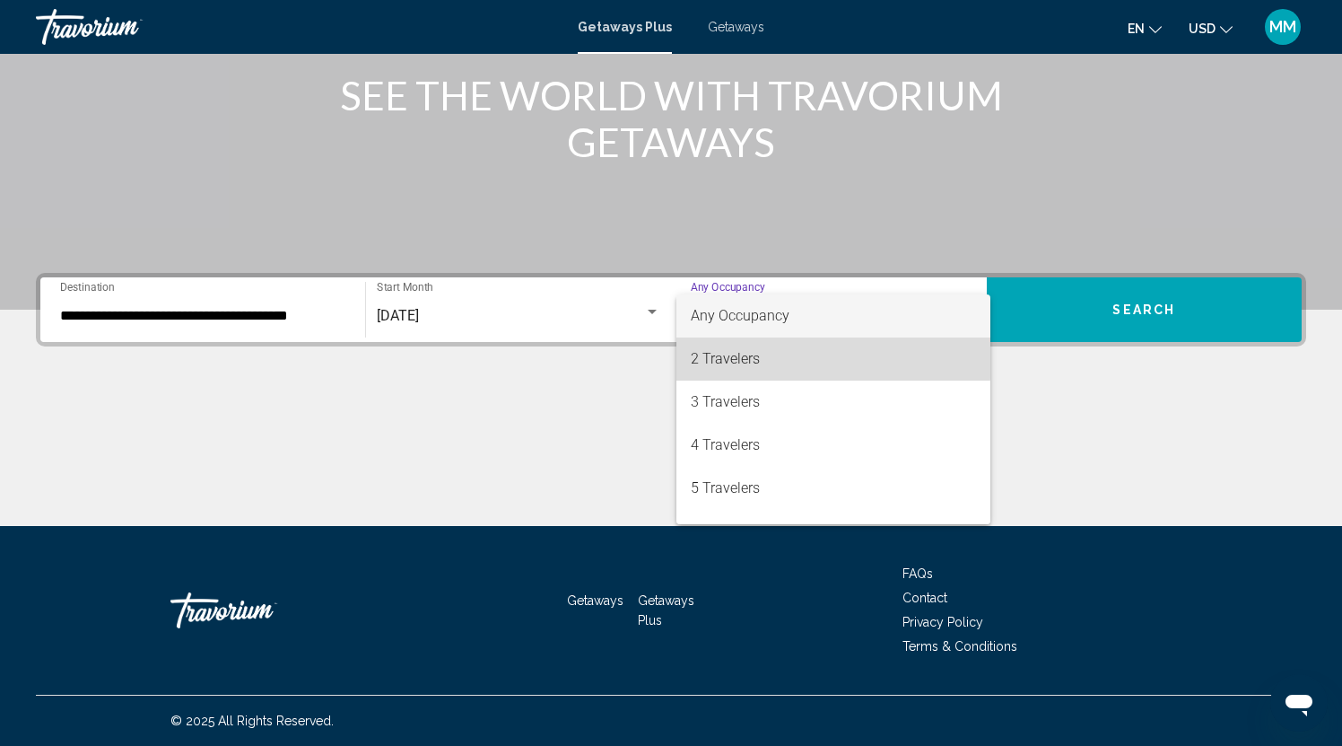
click at [737, 357] on span "2 Travelers" at bounding box center [833, 358] width 285 height 43
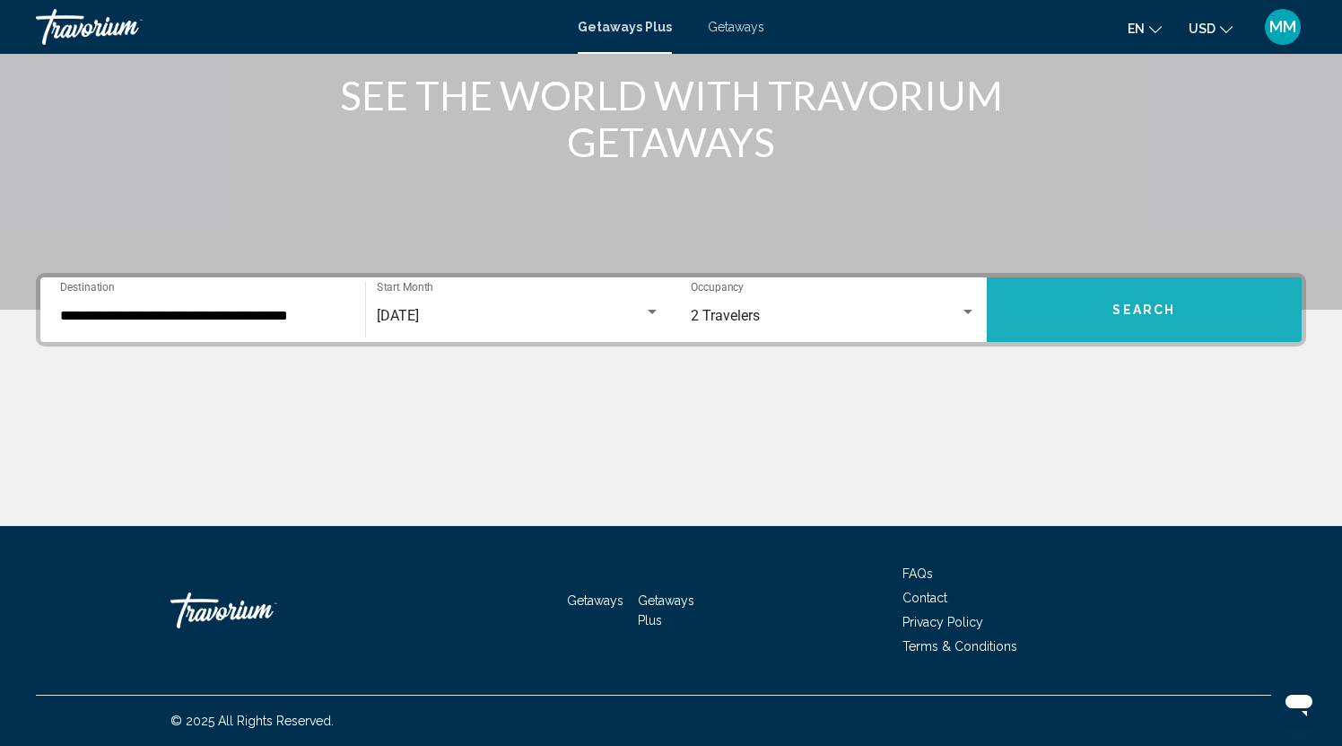
click at [1143, 305] on span "Search" at bounding box center [1144, 310] width 63 height 14
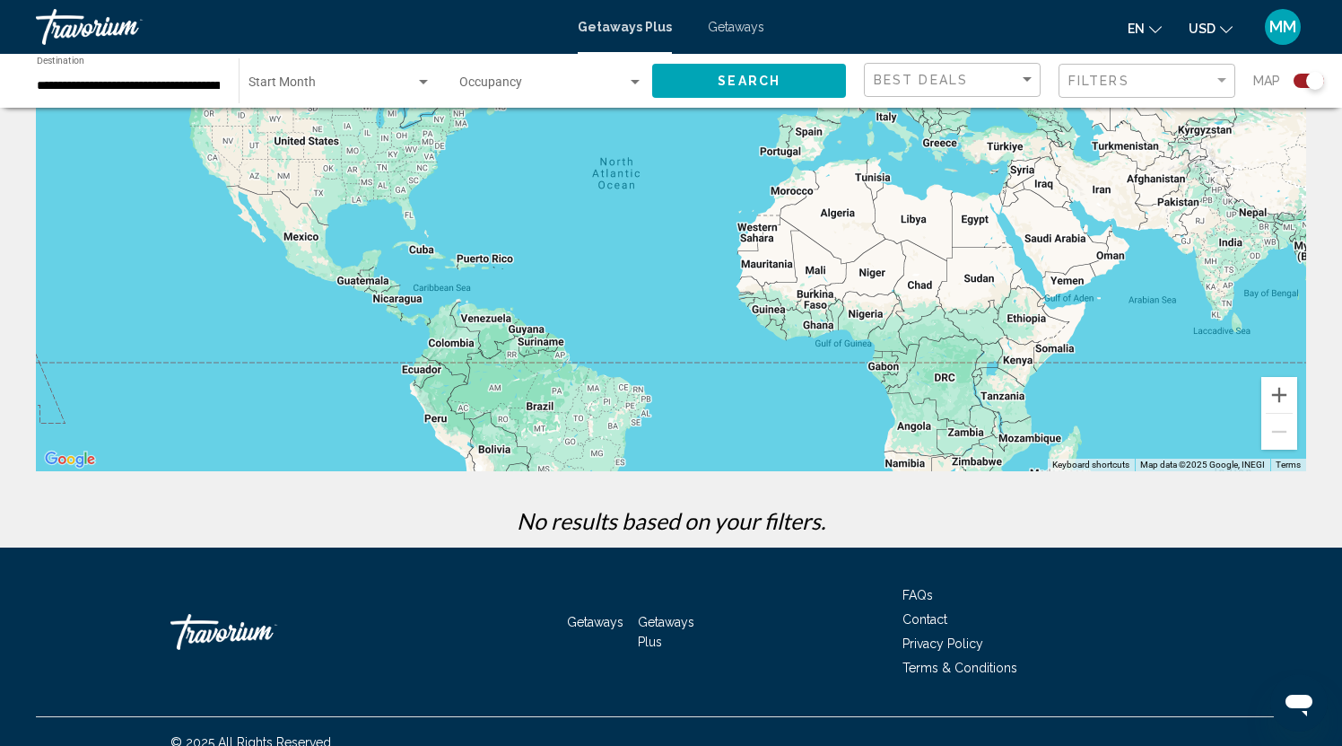
scroll to position [214, 0]
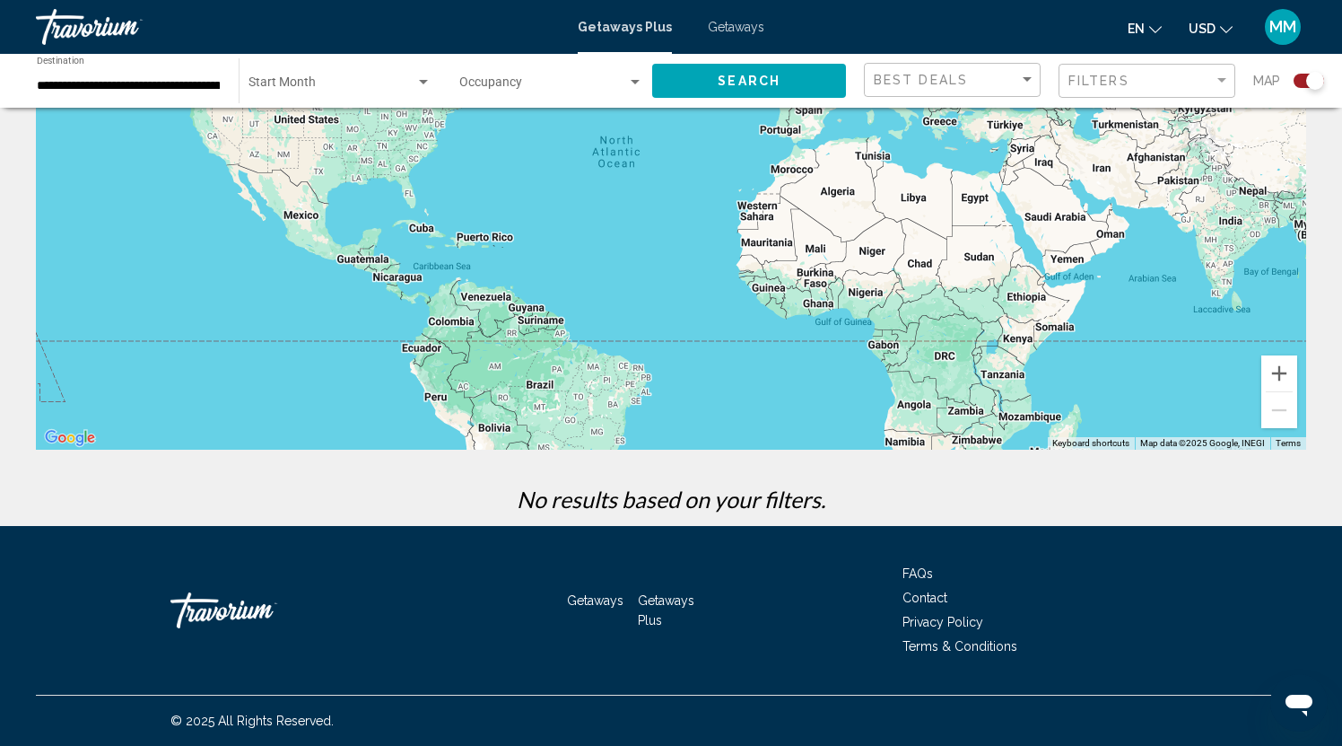
click at [658, 604] on span "Getaways Plus" at bounding box center [666, 610] width 57 height 34
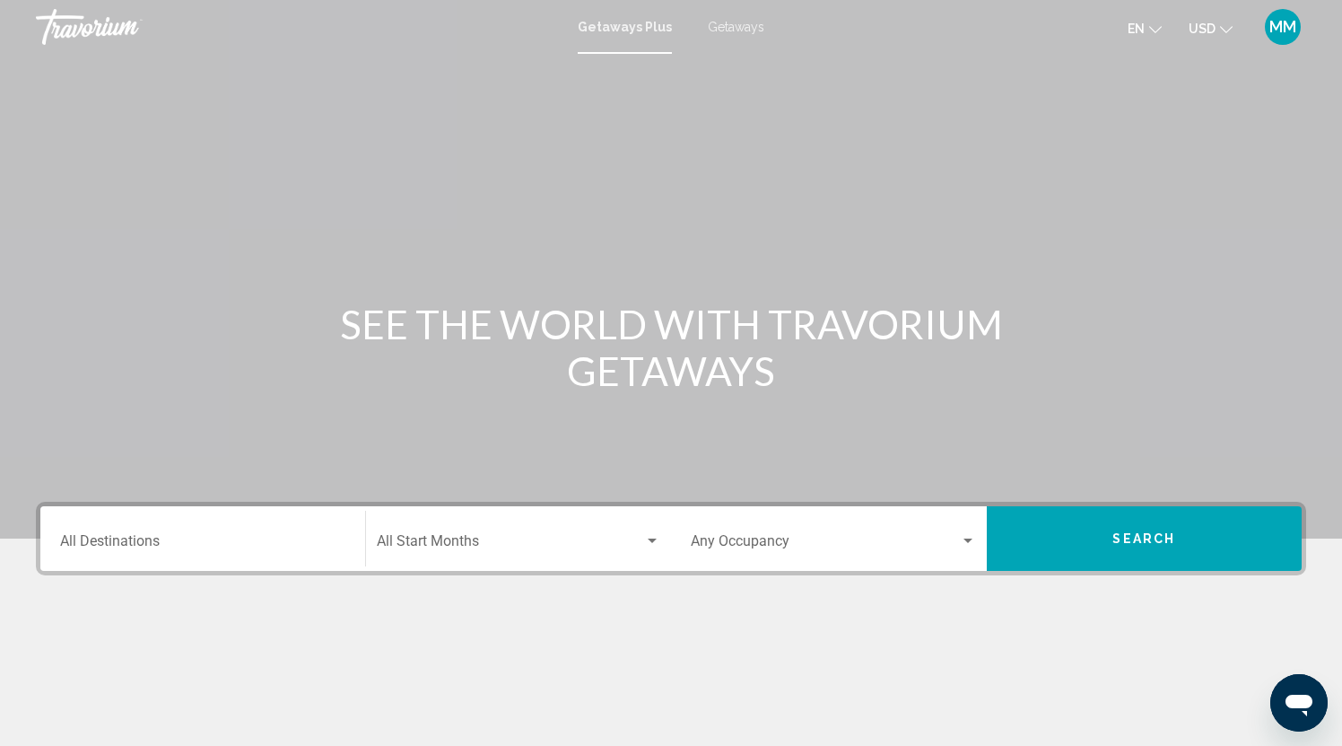
click at [731, 27] on span "Getaways" at bounding box center [736, 27] width 57 height 14
click at [119, 539] on input "Destination All Destinations" at bounding box center [202, 545] width 285 height 16
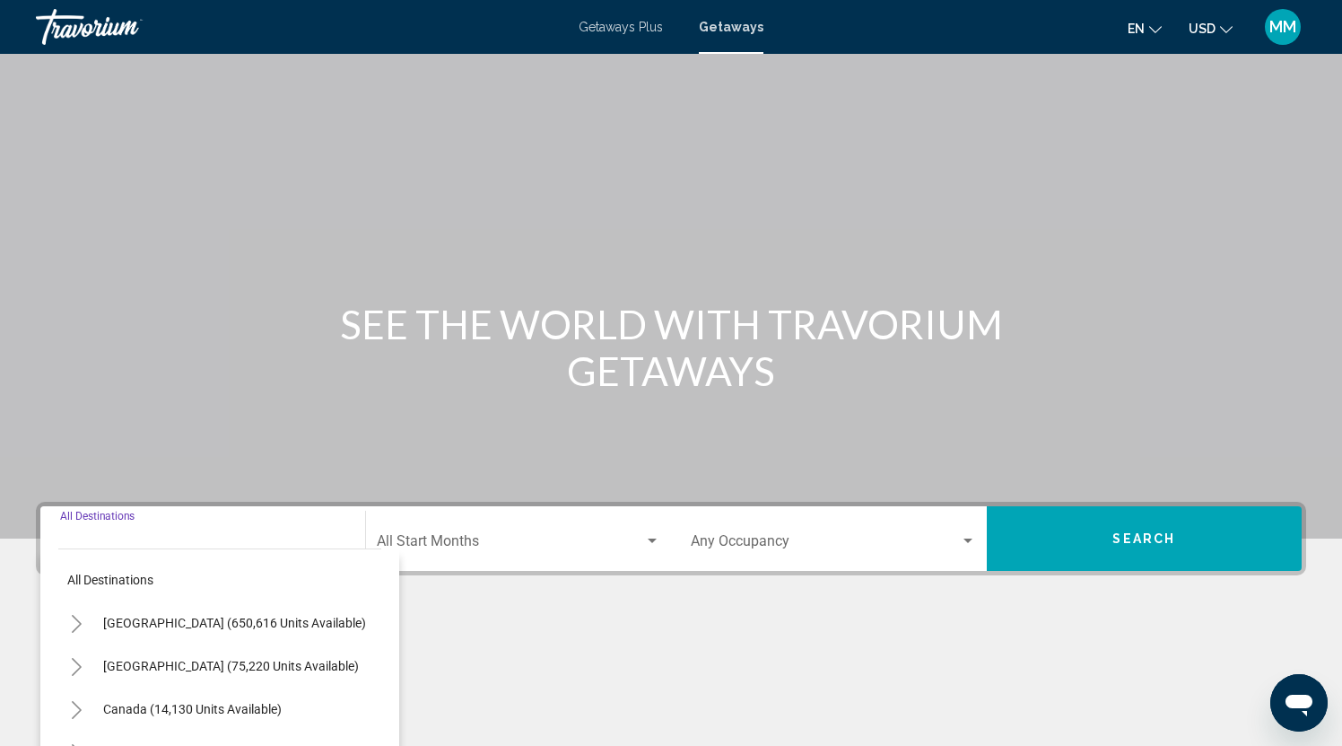
scroll to position [229, 0]
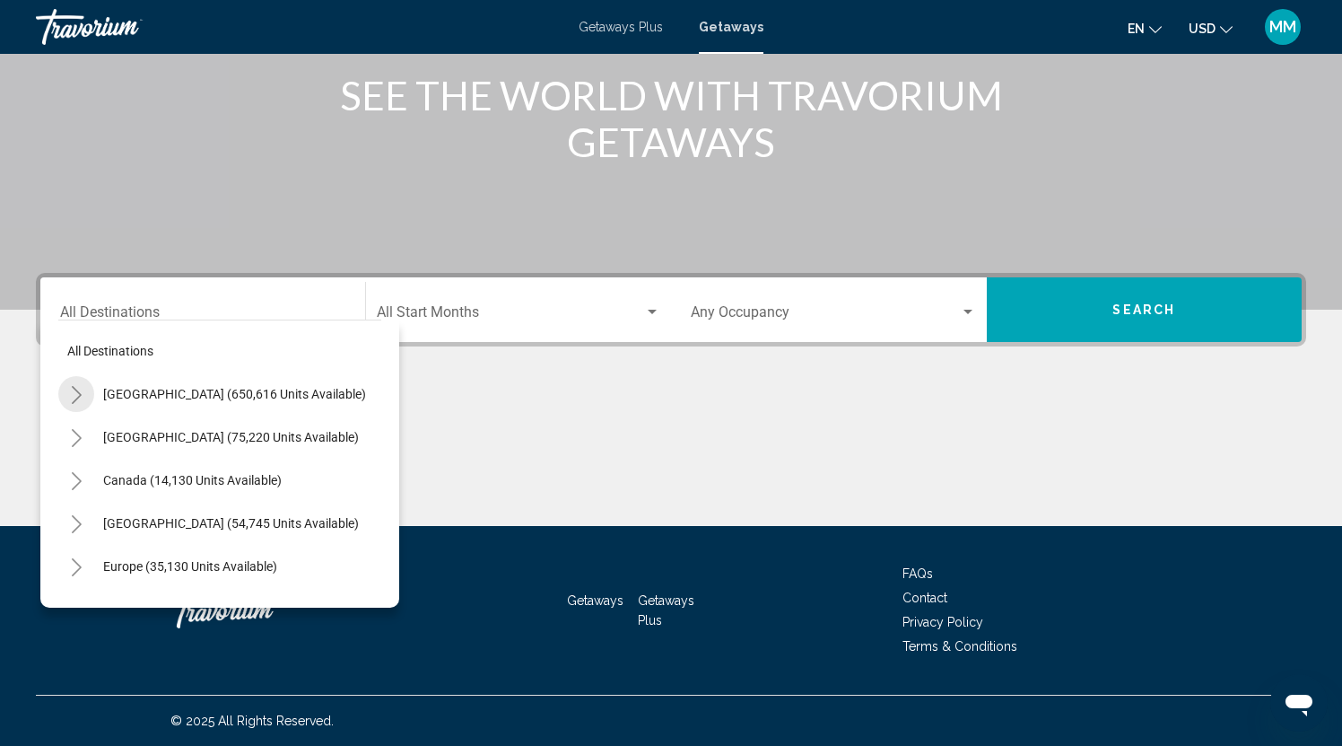
click at [75, 394] on icon "Toggle United States (650,616 units available)" at bounding box center [76, 395] width 13 height 18
click at [93, 520] on icon "Toggle California (73,460 units available)" at bounding box center [95, 524] width 10 height 18
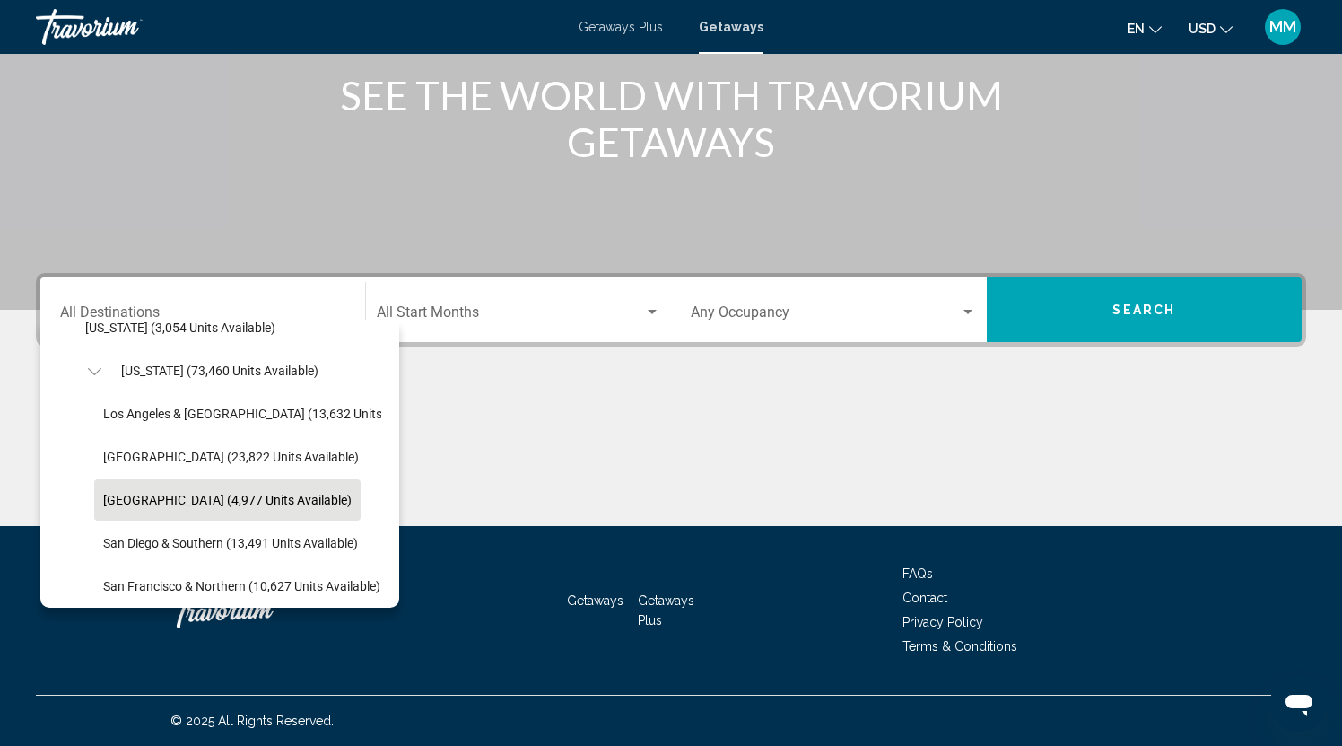
scroll to position [181, 0]
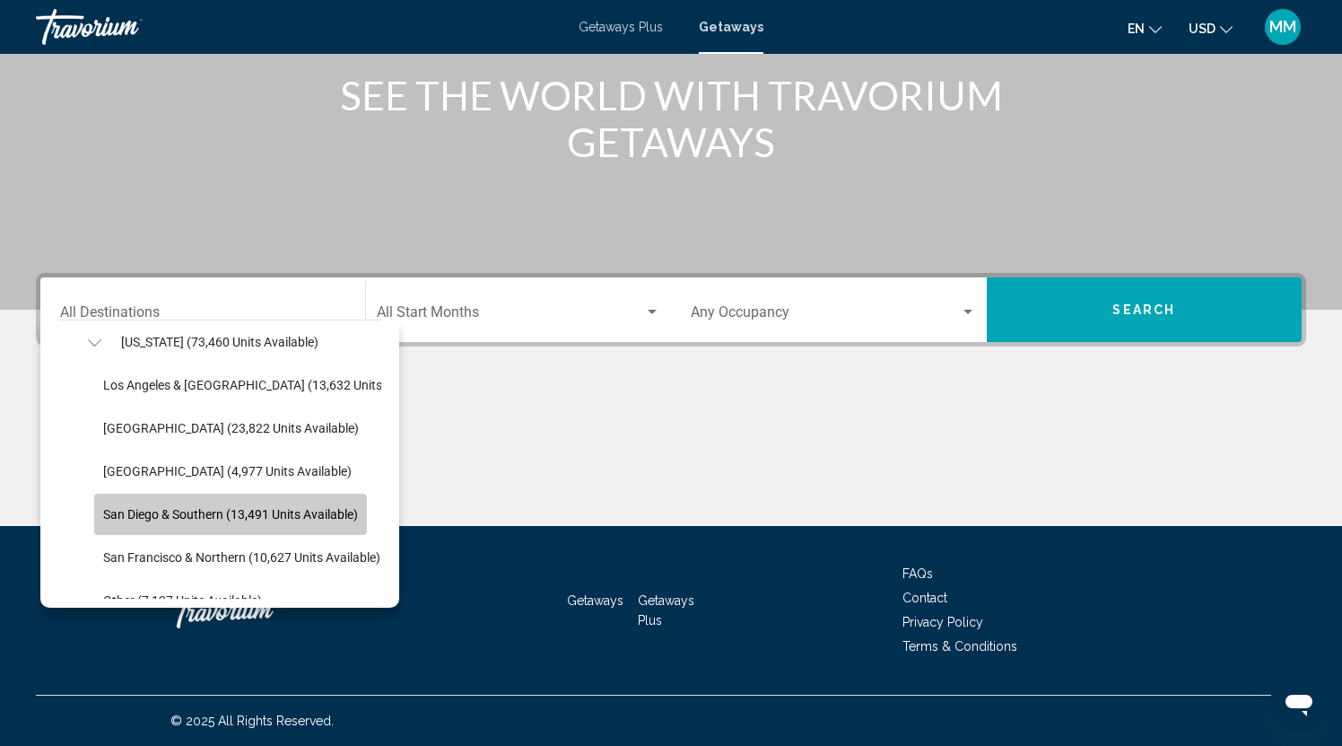
click at [174, 514] on span "San Diego & Southern (13,491 units available)" at bounding box center [230, 514] width 255 height 14
type input "**********"
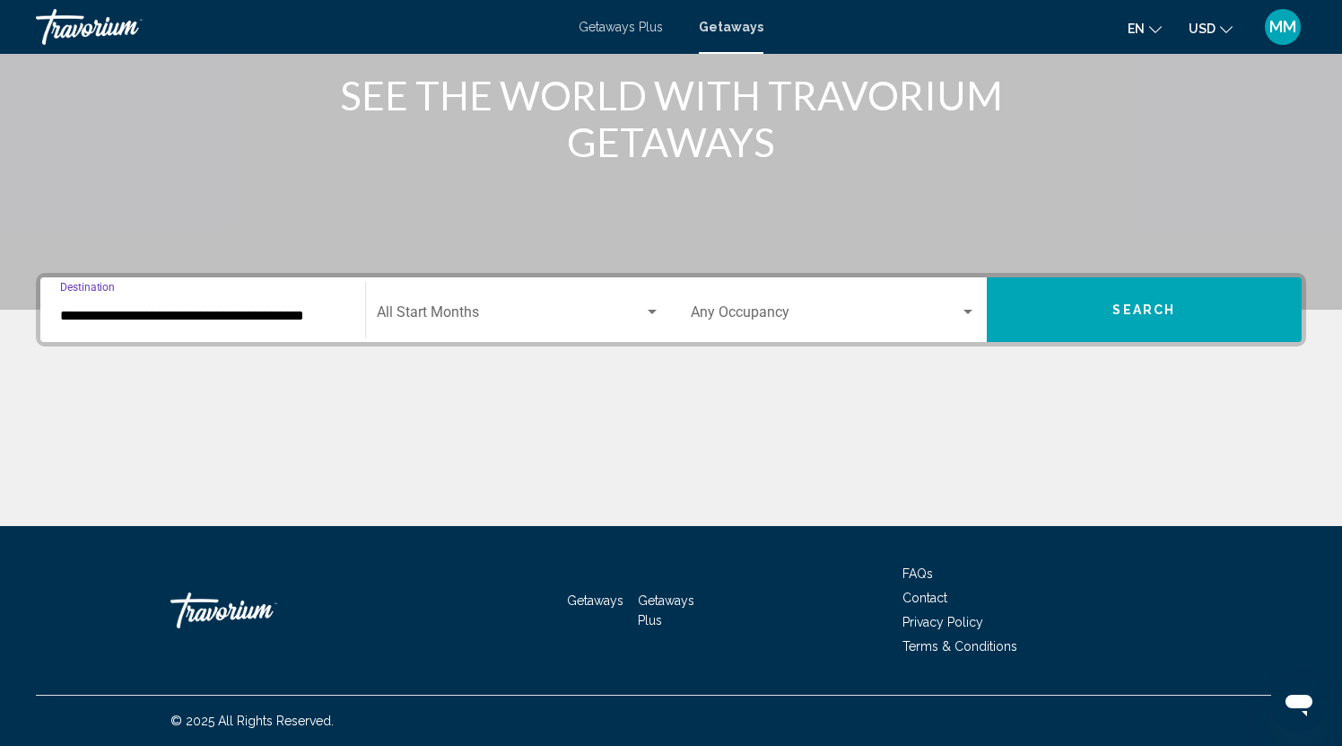
click at [651, 315] on div "Search widget" at bounding box center [652, 312] width 16 height 14
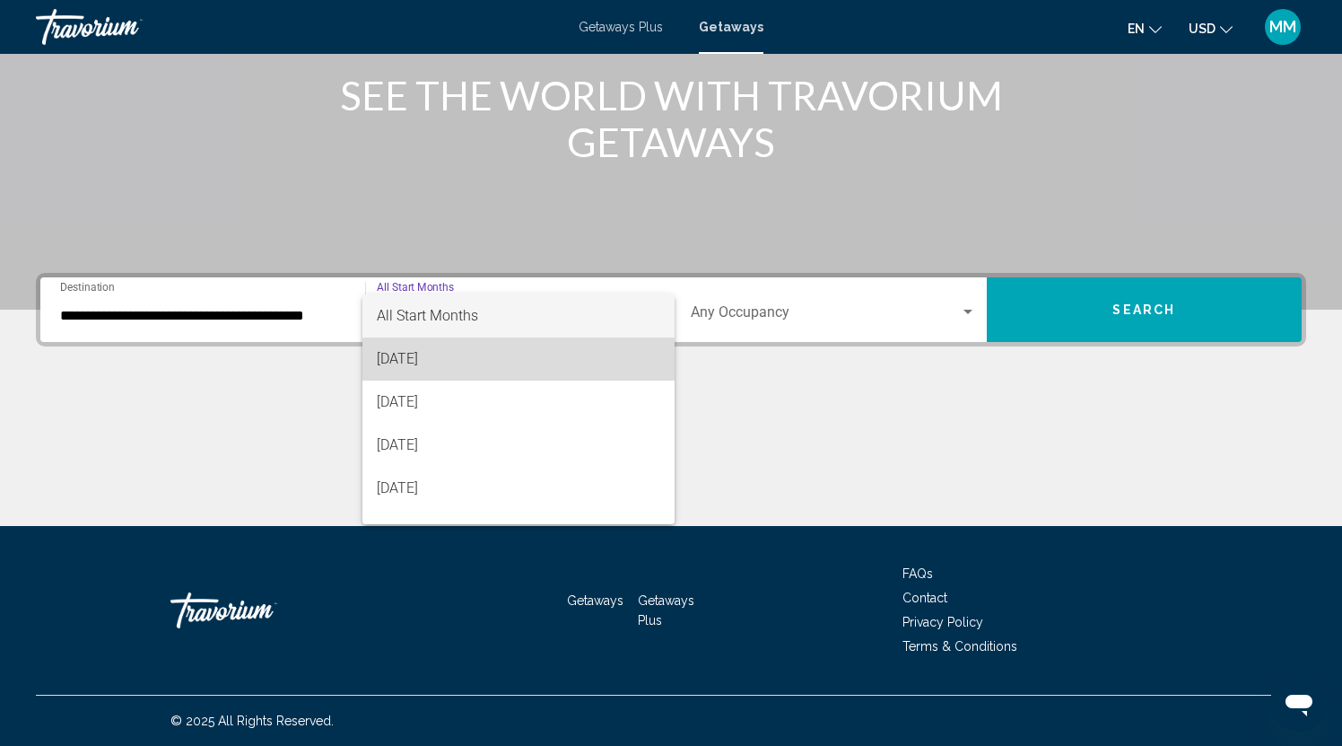
click at [431, 360] on span "[DATE]" at bounding box center [519, 358] width 284 height 43
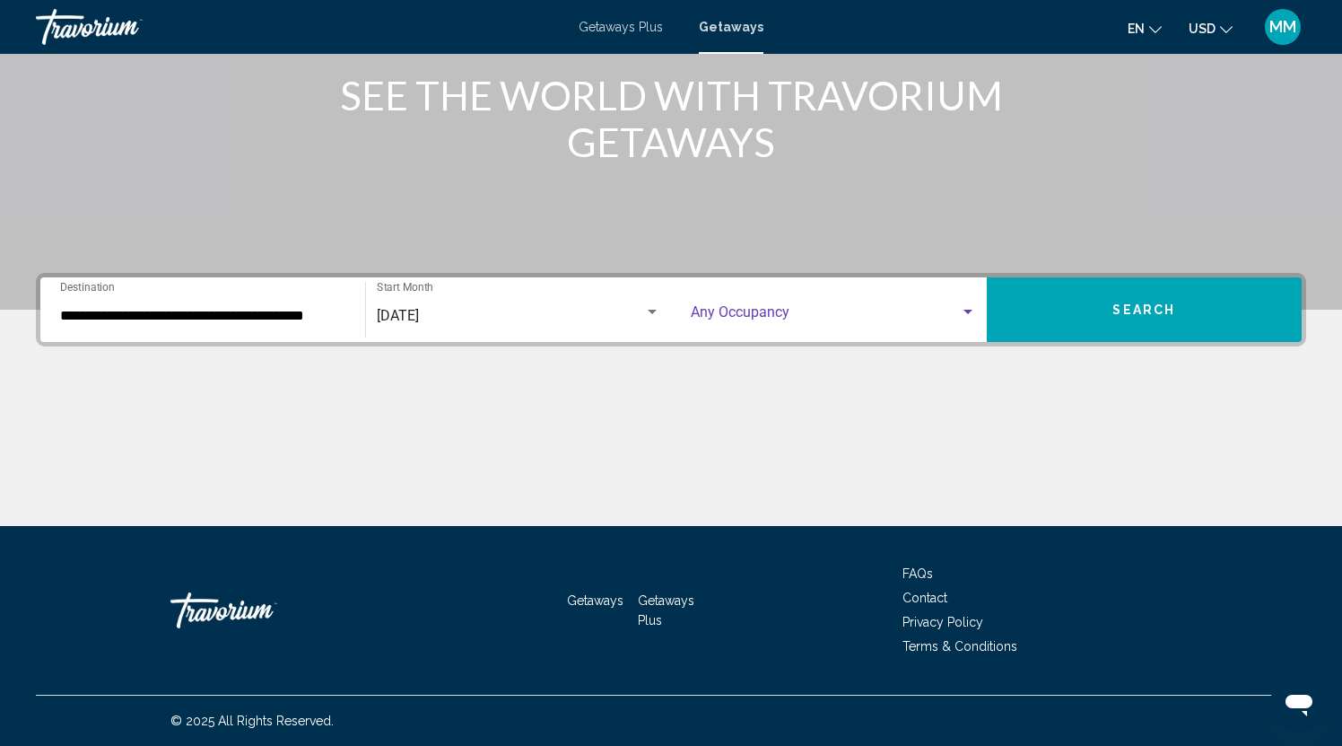
click at [966, 311] on div "Search widget" at bounding box center [968, 312] width 9 height 4
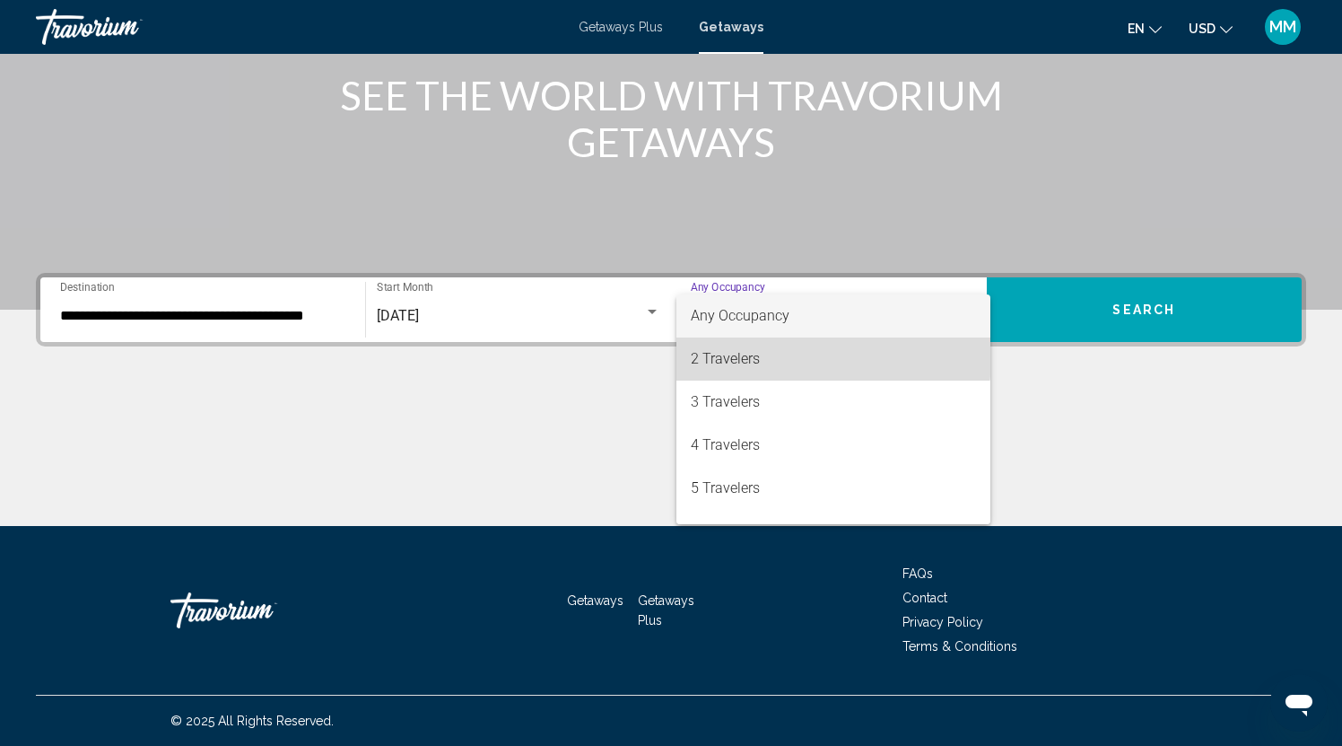
click at [758, 355] on span "2 Travelers" at bounding box center [833, 358] width 285 height 43
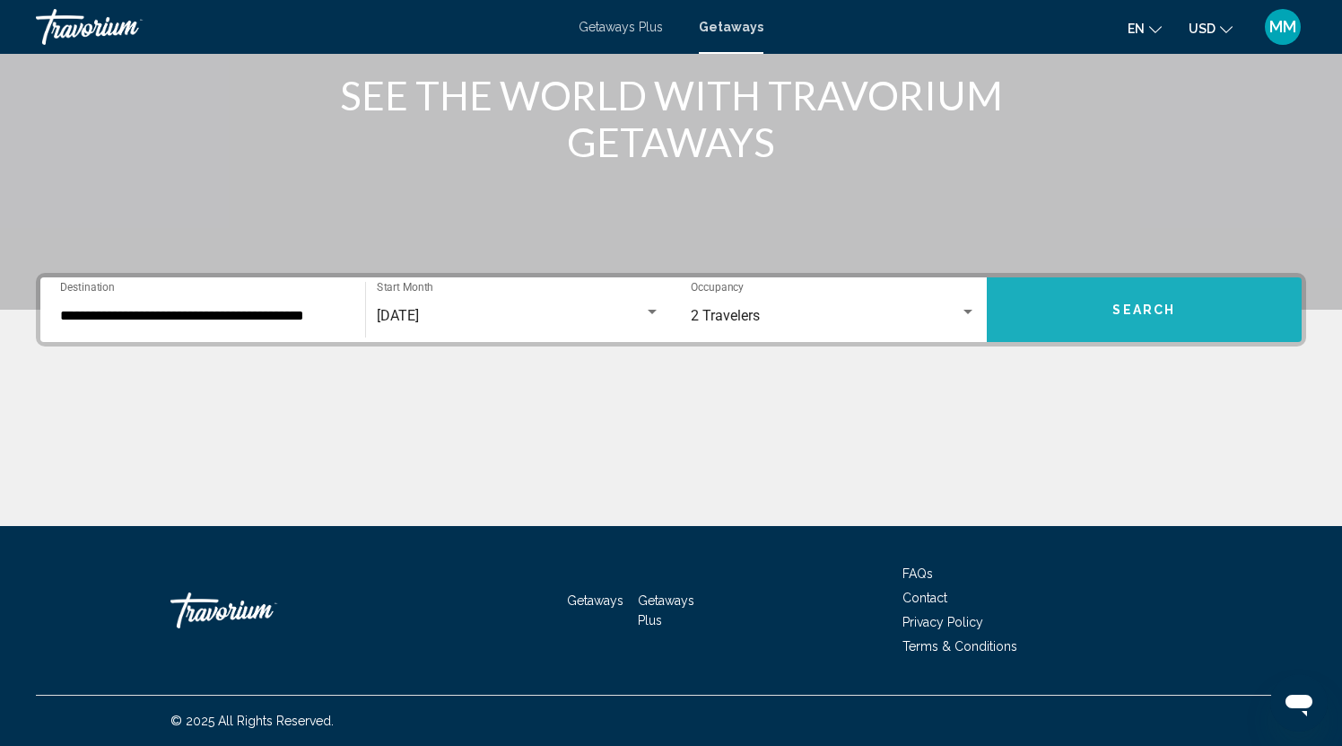
click at [1141, 306] on span "Search" at bounding box center [1144, 310] width 63 height 14
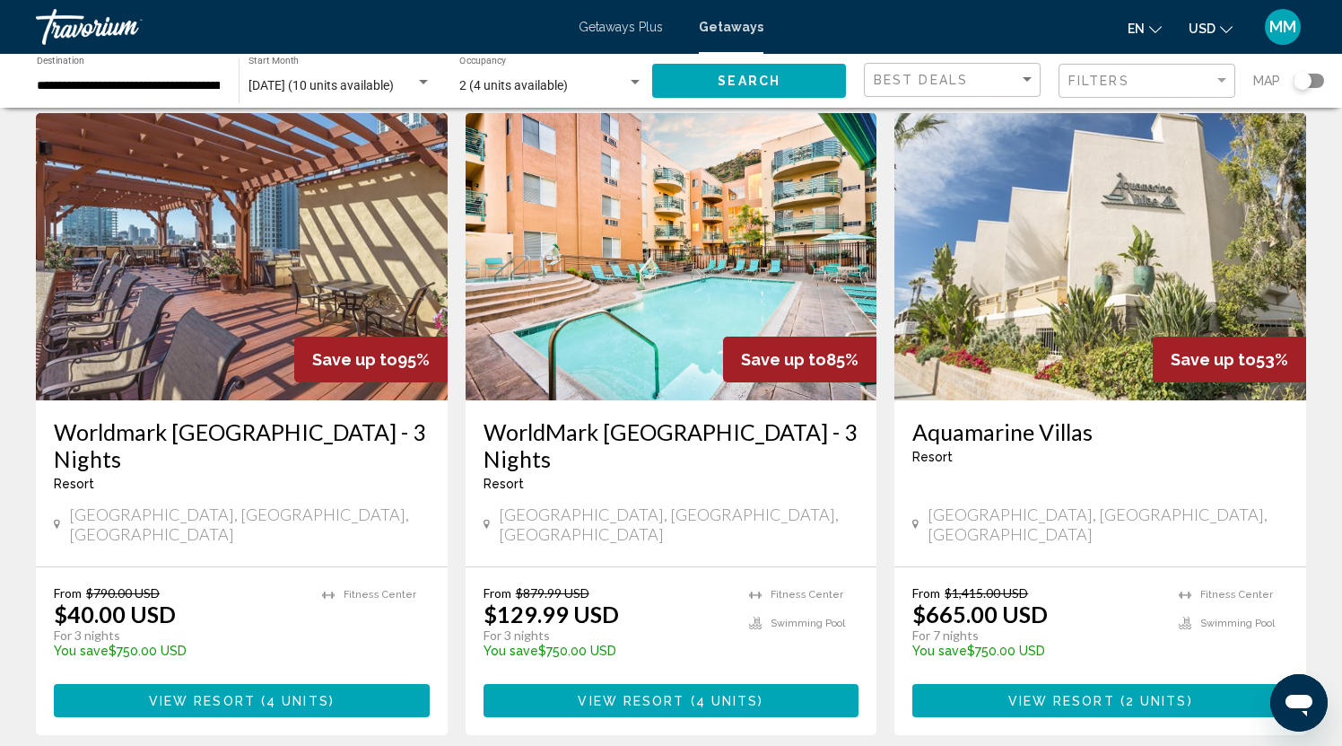
scroll to position [42, 0]
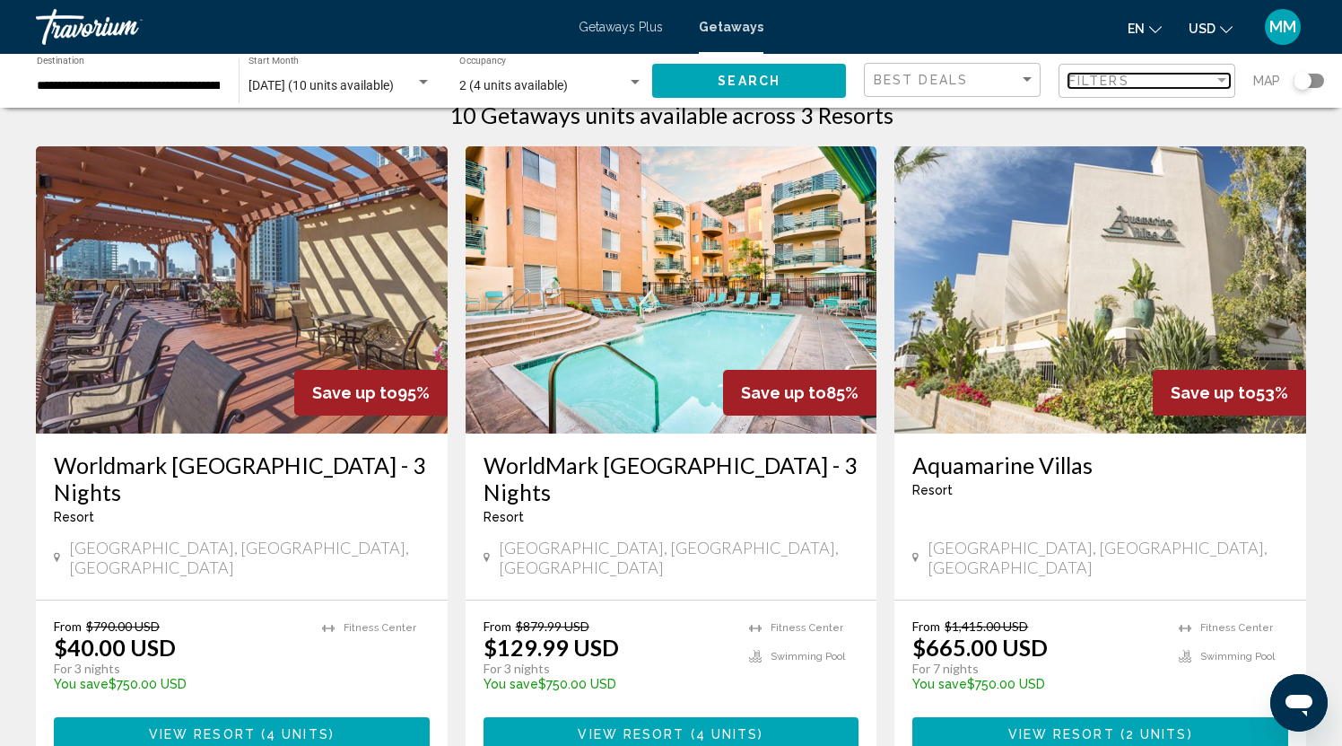
click at [1220, 78] on div "Filter" at bounding box center [1222, 80] width 9 height 4
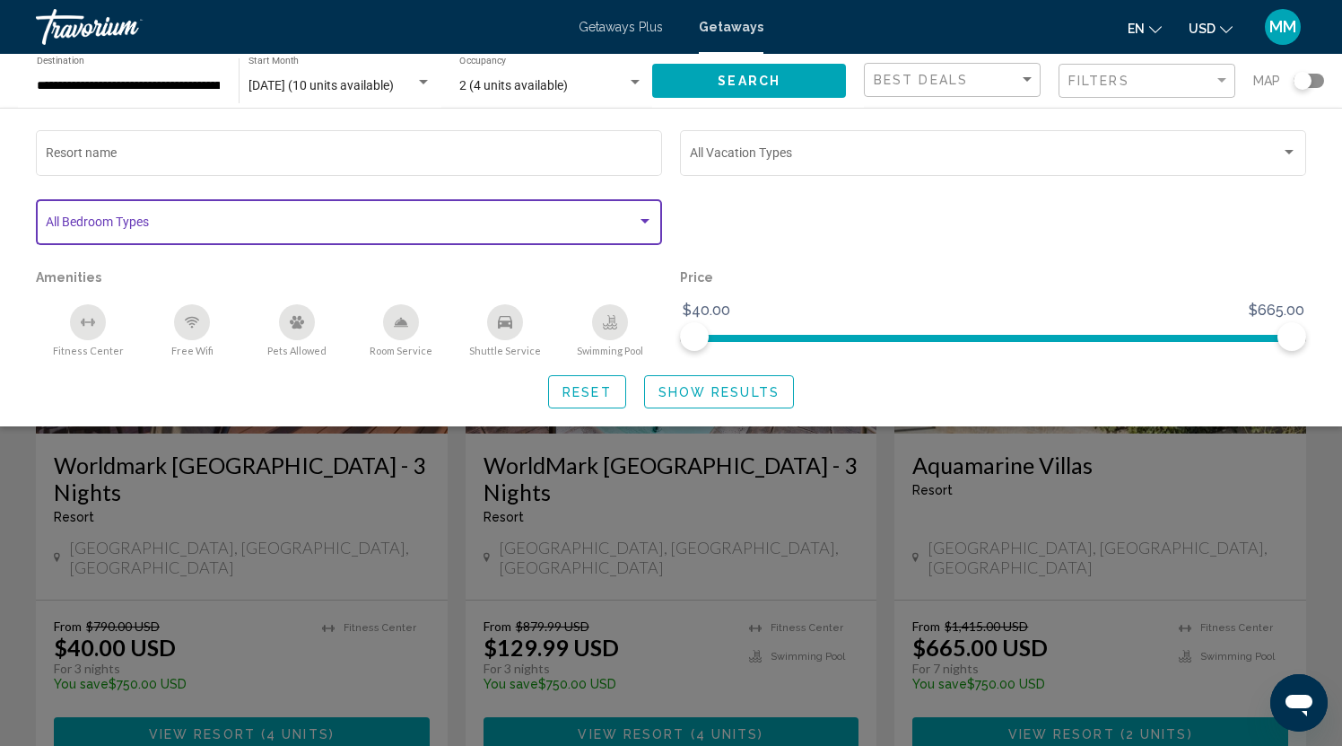
click at [646, 222] on div "Search widget" at bounding box center [645, 221] width 9 height 4
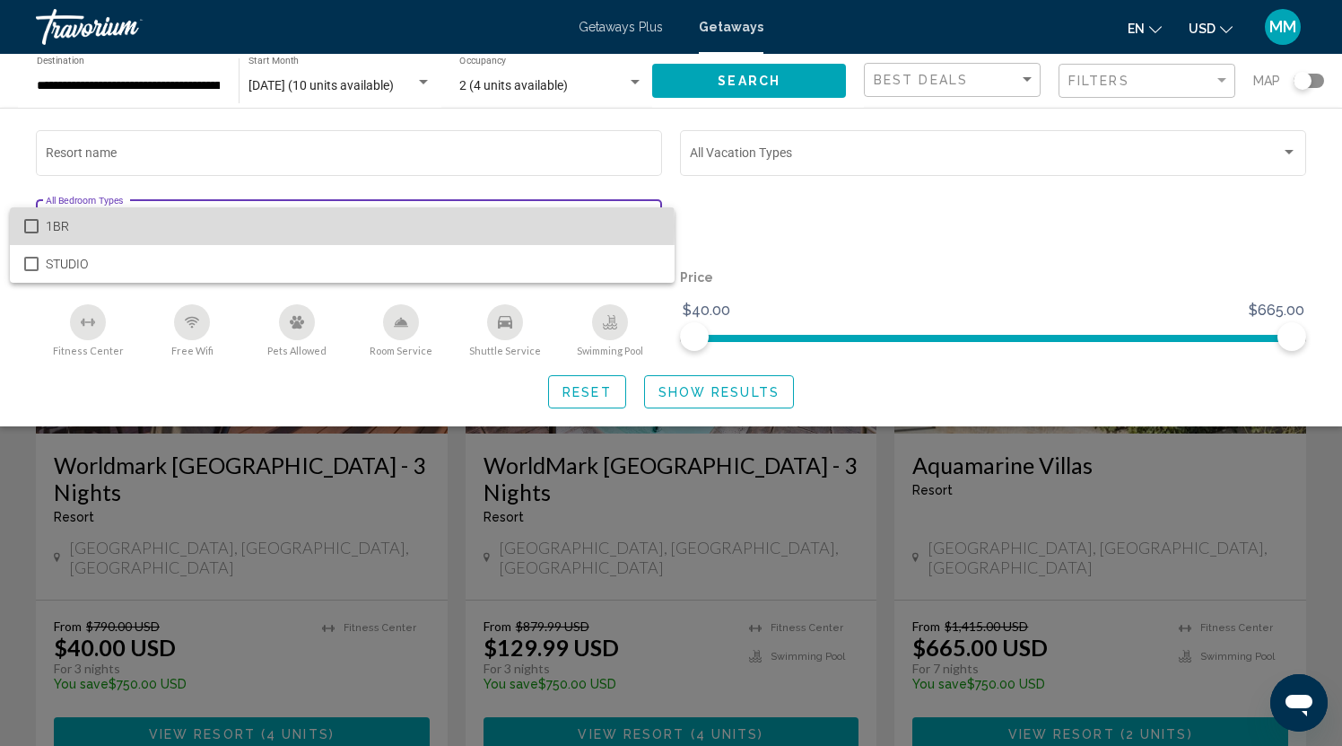
click at [31, 226] on mat-pseudo-checkbox at bounding box center [31, 226] width 14 height 14
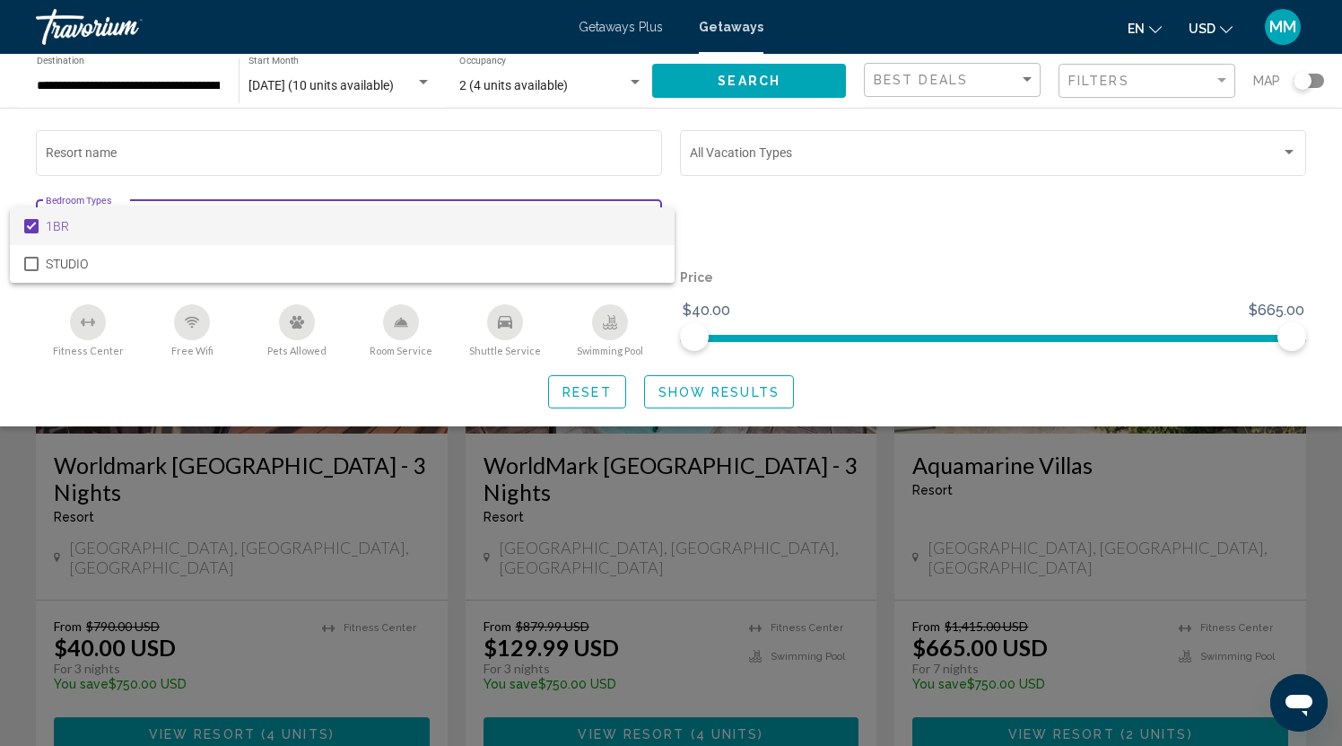
click at [1027, 79] on div at bounding box center [671, 373] width 1342 height 746
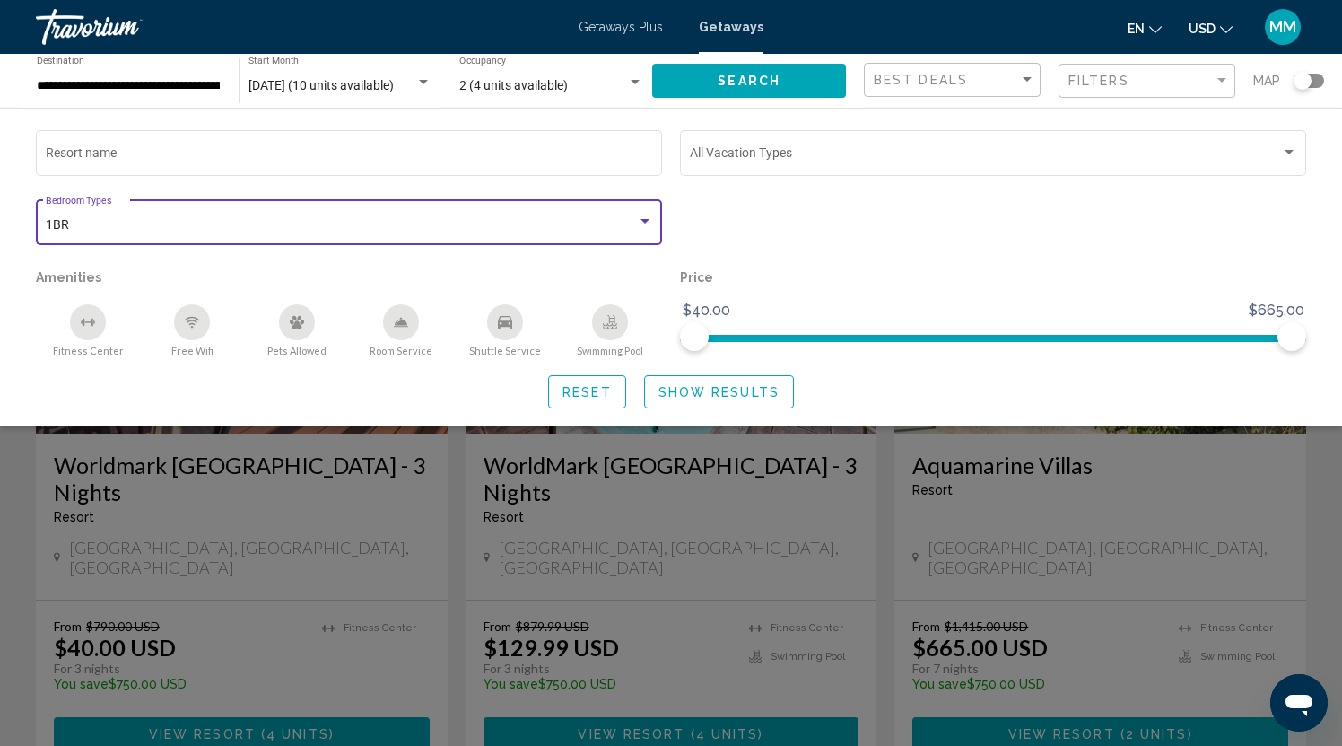
click at [644, 220] on div "Search widget" at bounding box center [645, 221] width 16 height 14
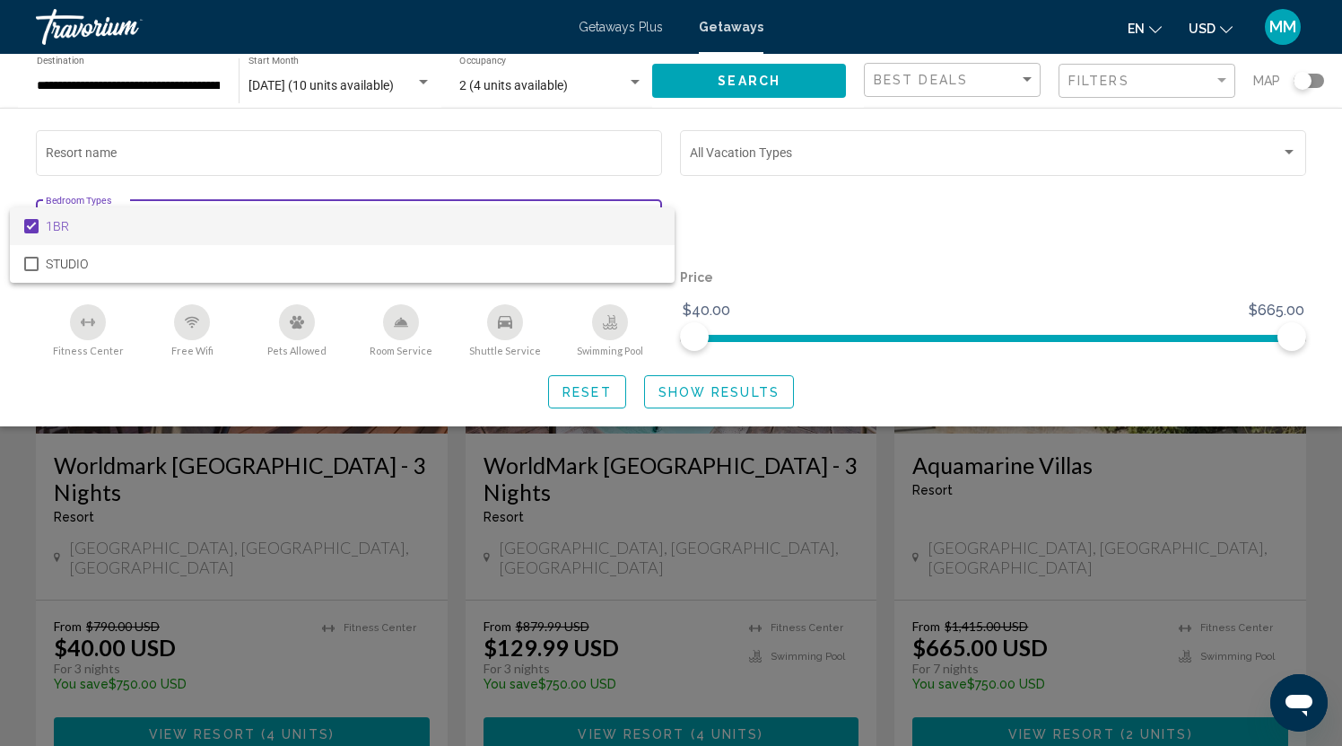
click at [711, 389] on div at bounding box center [671, 373] width 1342 height 746
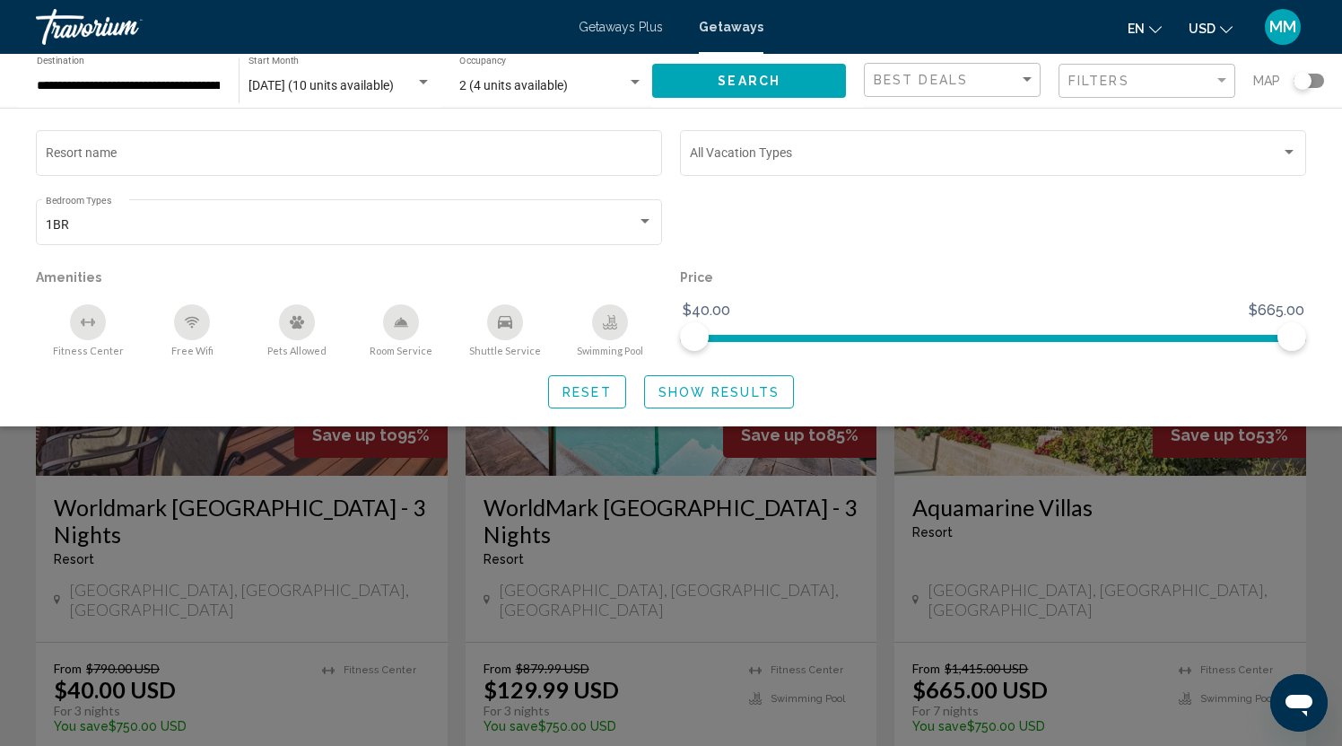
scroll to position [0, 0]
click at [726, 385] on button "Show Results" at bounding box center [719, 391] width 150 height 33
